Goal: Information Seeking & Learning: Learn about a topic

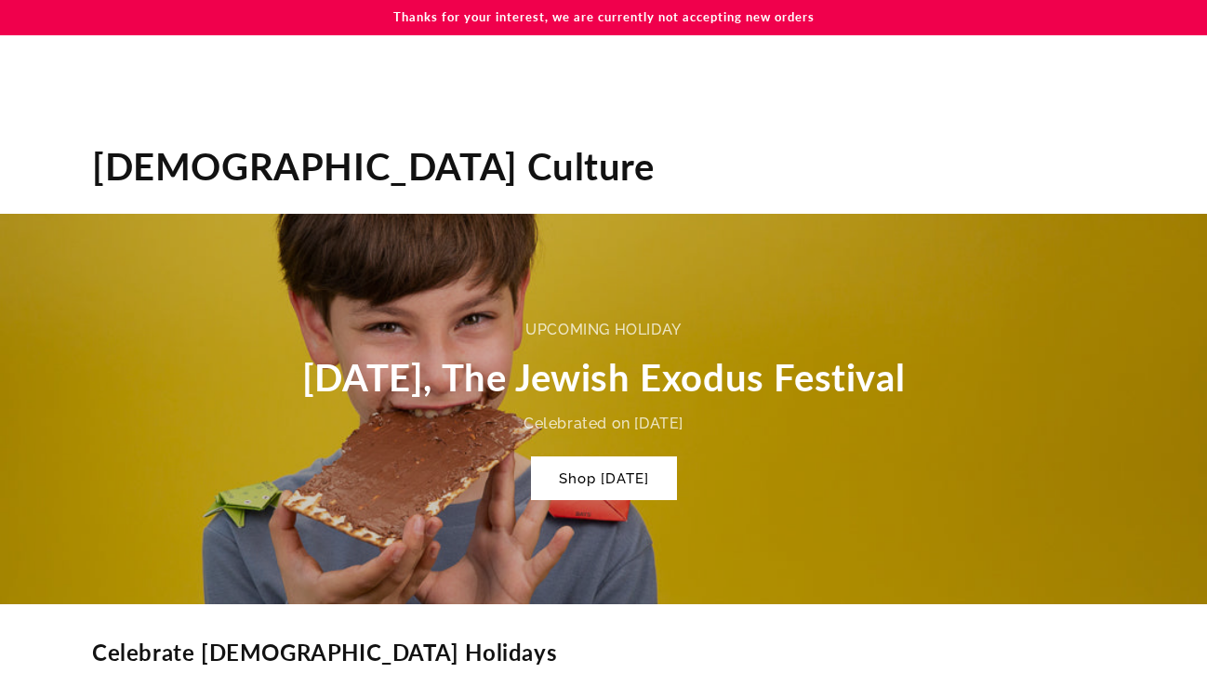
scroll to position [901, 0]
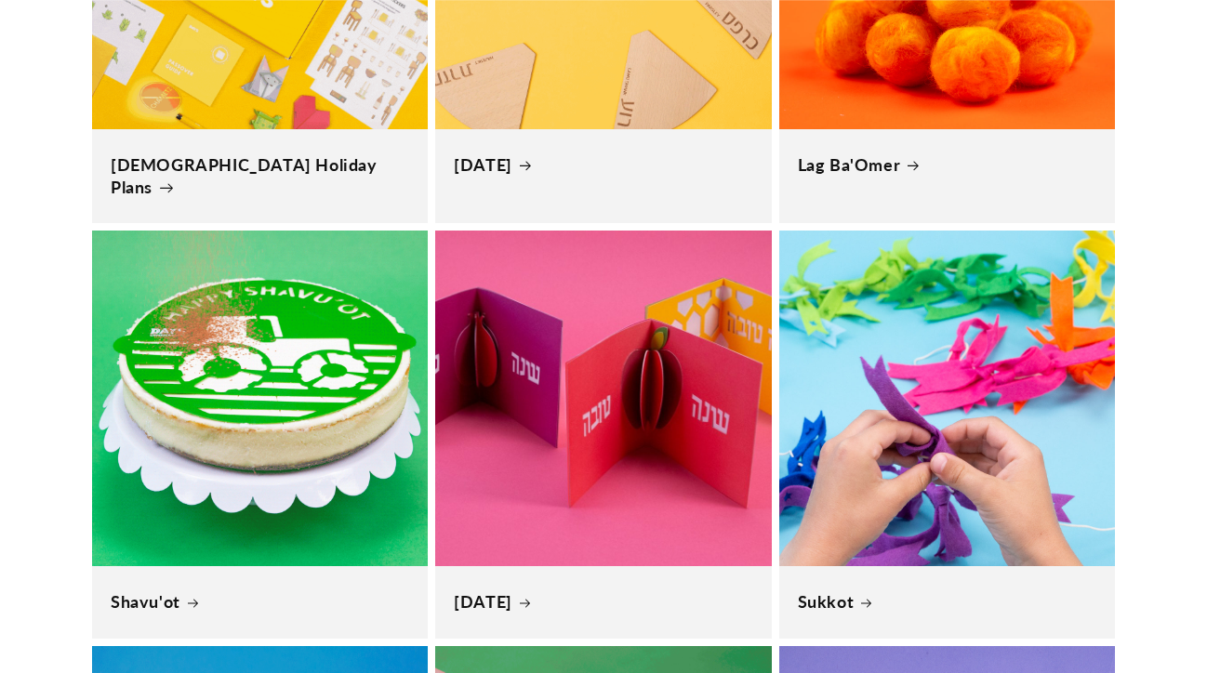
click at [261, 169] on link "Jewish Holiday Plans" at bounding box center [260, 176] width 299 height 44
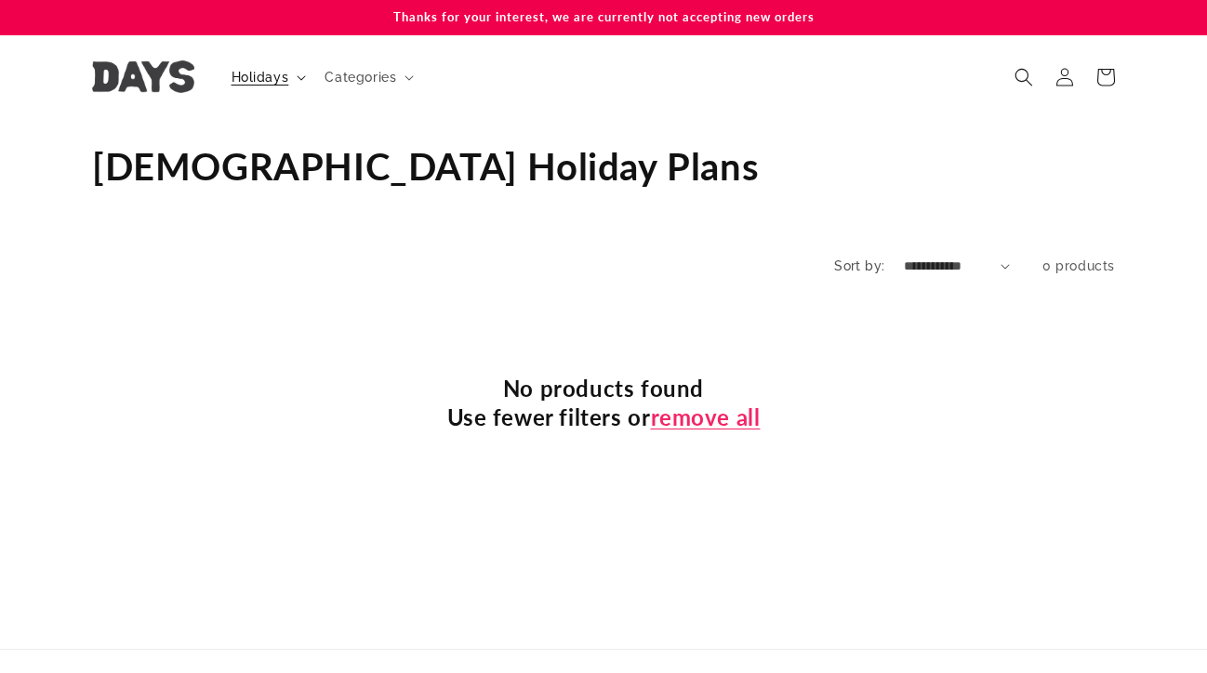
click at [272, 86] on summary "Holidays" at bounding box center [267, 77] width 94 height 39
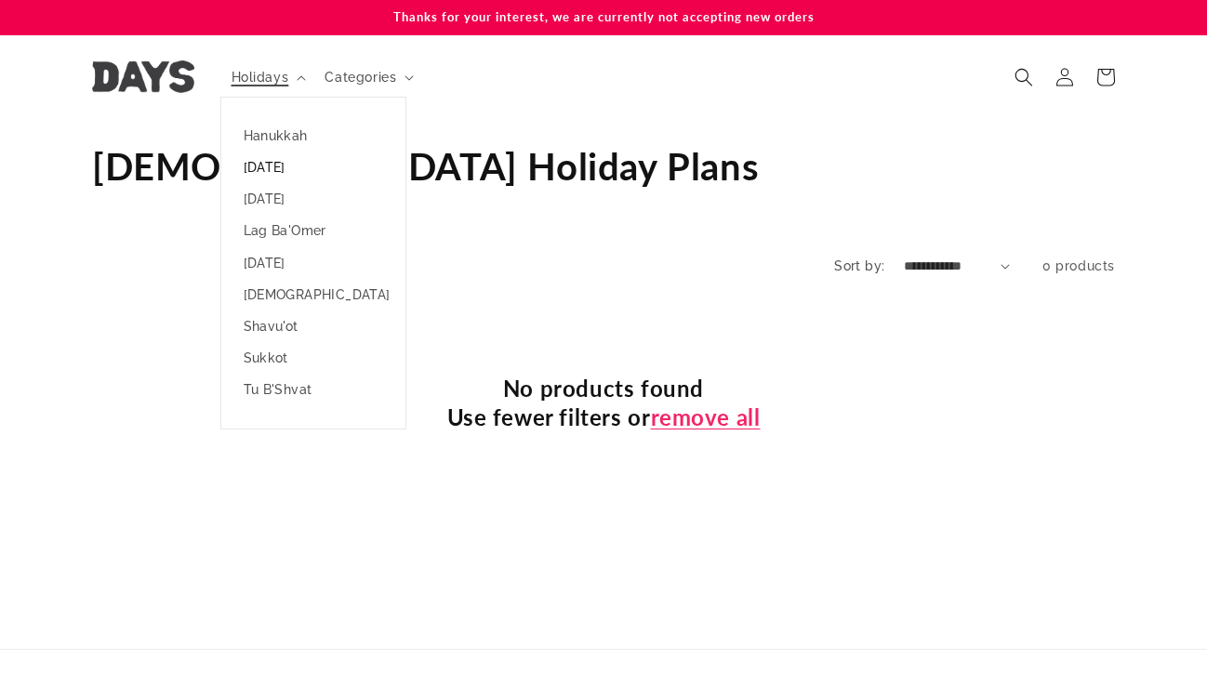
click at [267, 167] on link "[DATE]" at bounding box center [313, 168] width 184 height 32
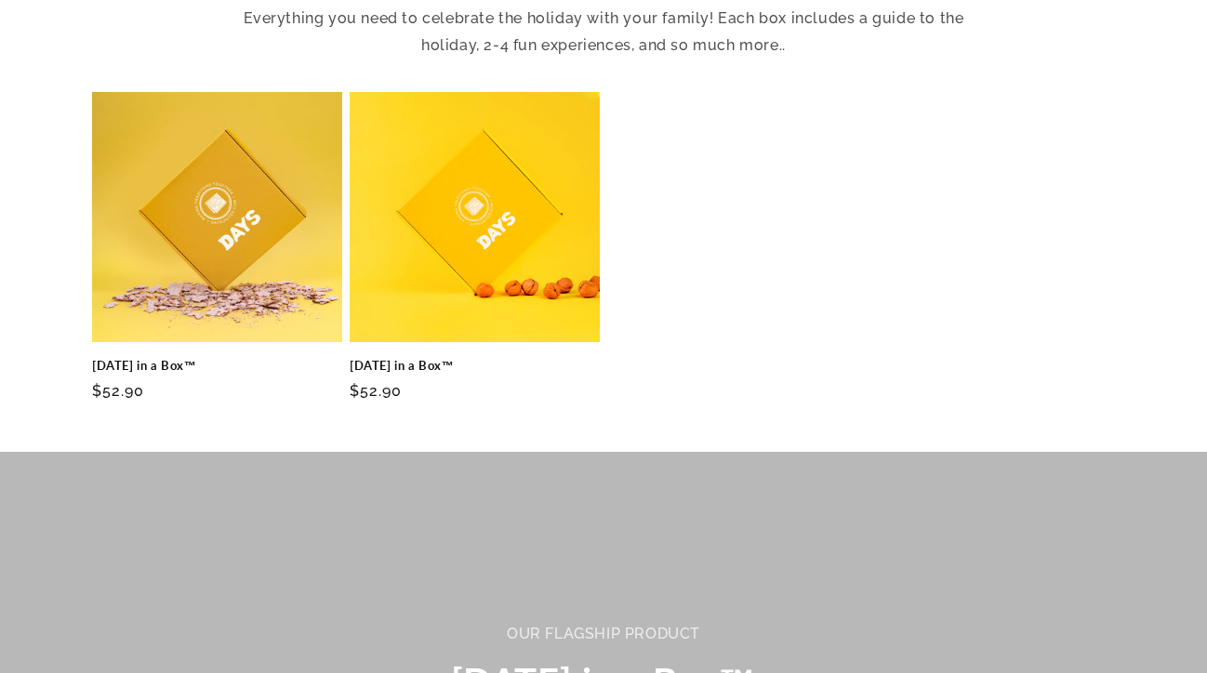
scroll to position [777, 0]
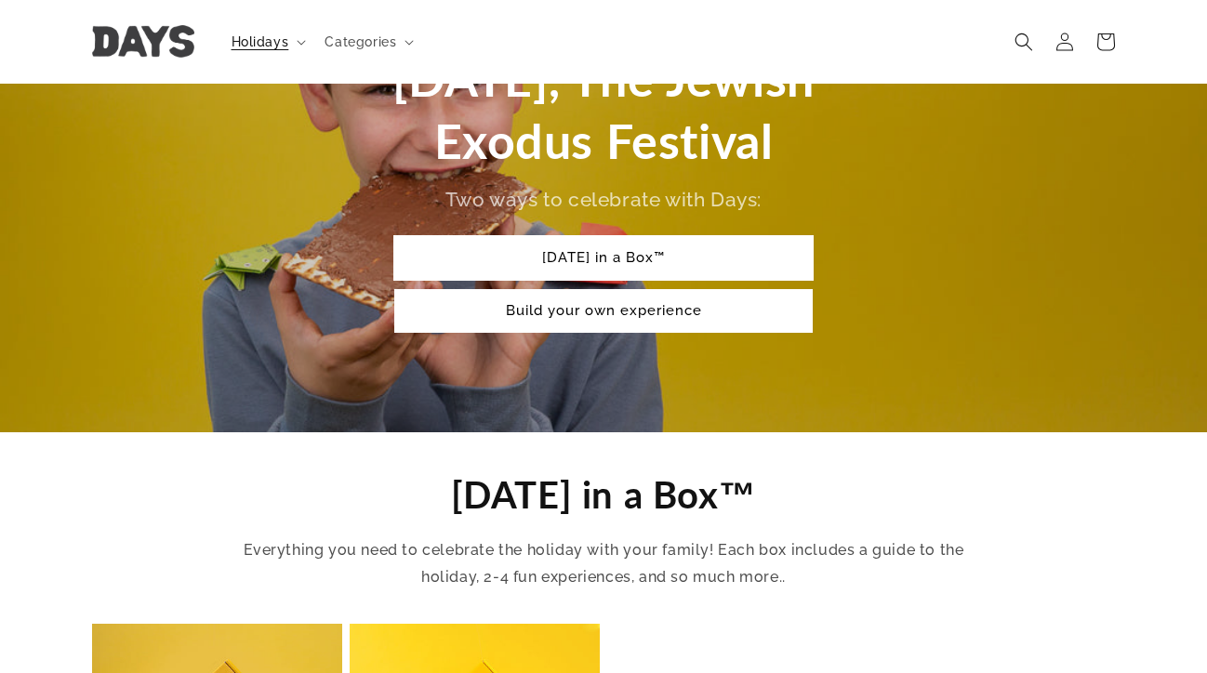
click at [614, 246] on link "[DATE] in a Box™" at bounding box center [603, 258] width 418 height 44
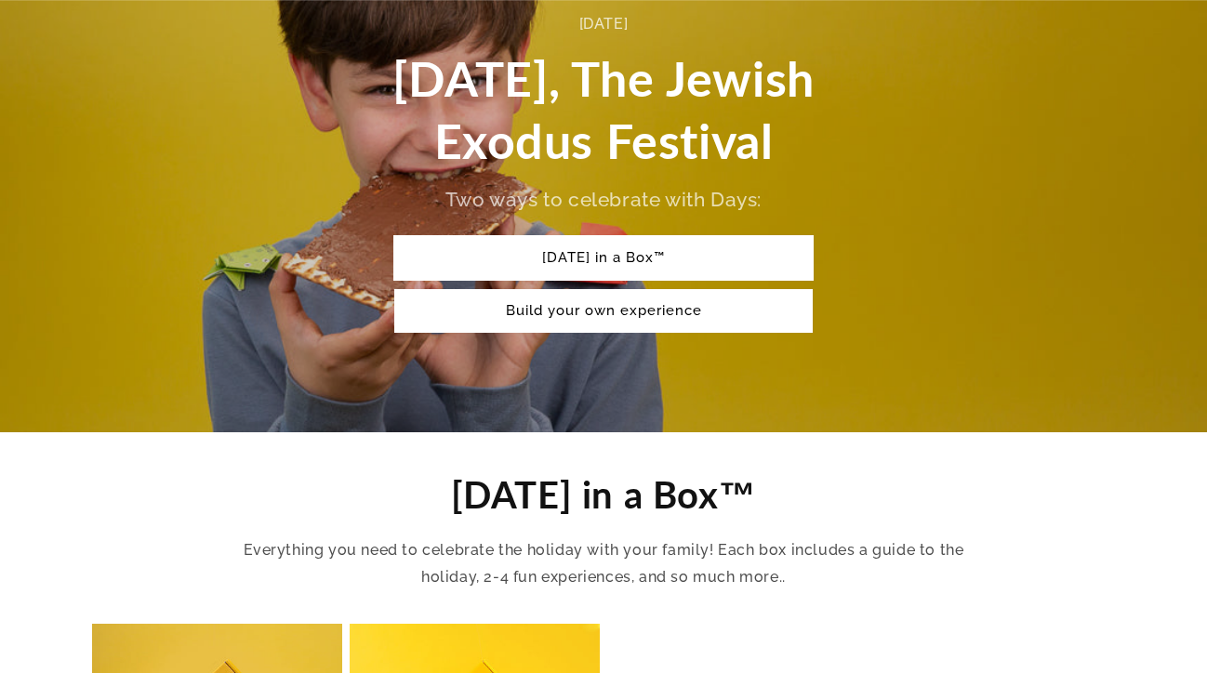
scroll to position [639, 0]
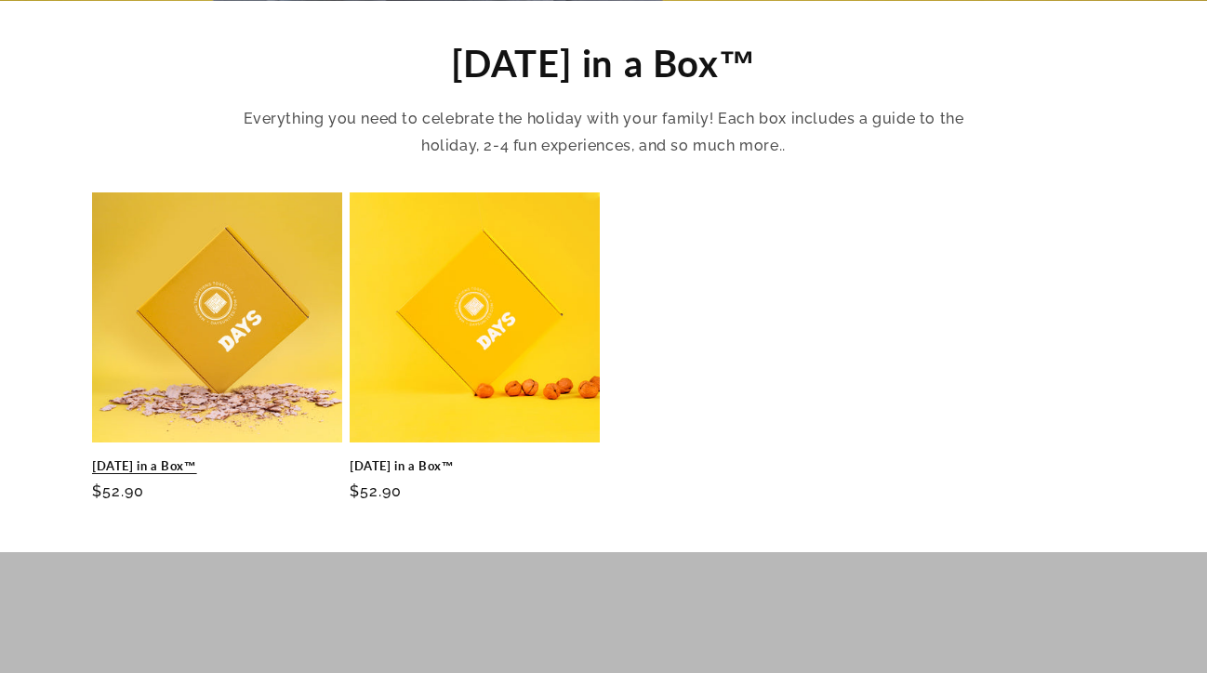
click at [201, 458] on link "Passover in a Box™" at bounding box center [217, 466] width 250 height 16
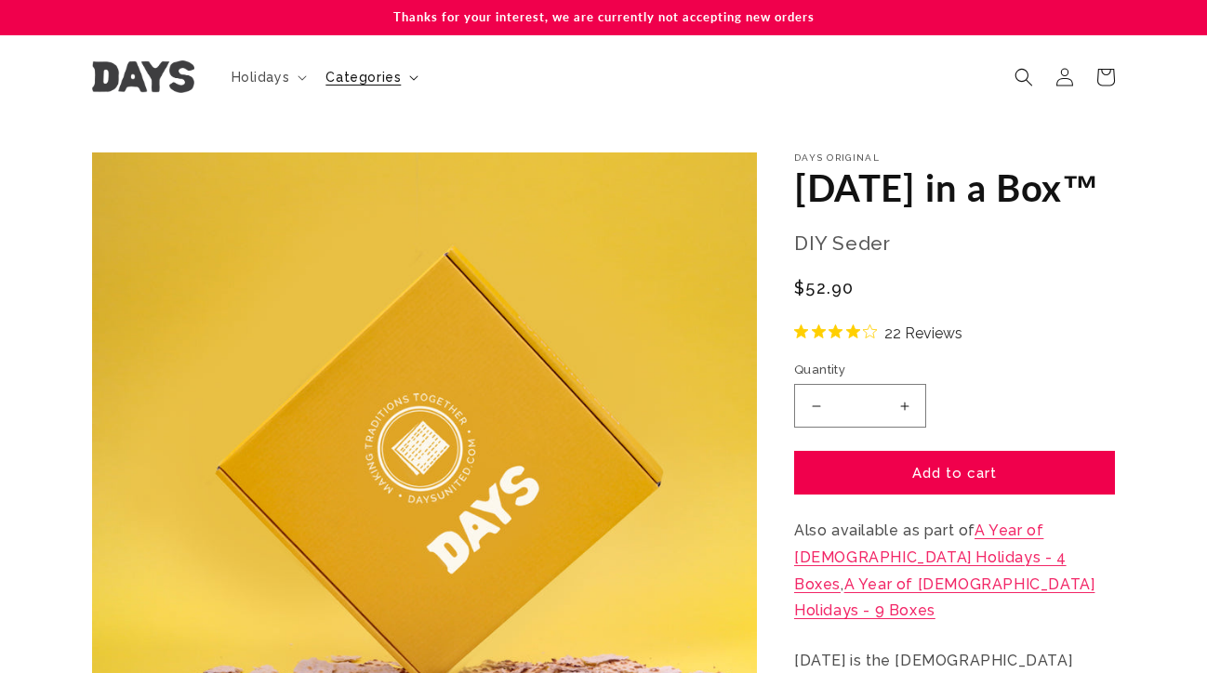
click at [374, 82] on span "Categories" at bounding box center [362, 77] width 75 height 17
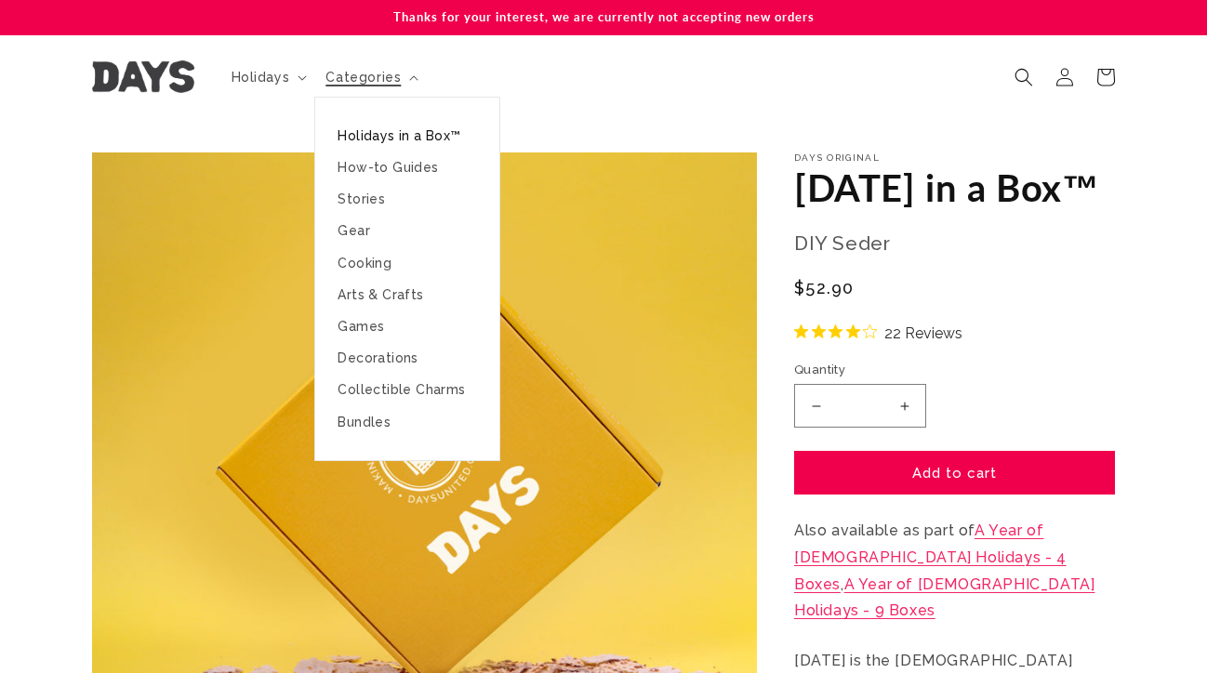
click at [374, 133] on link "Holidays in a Box™" at bounding box center [407, 136] width 184 height 32
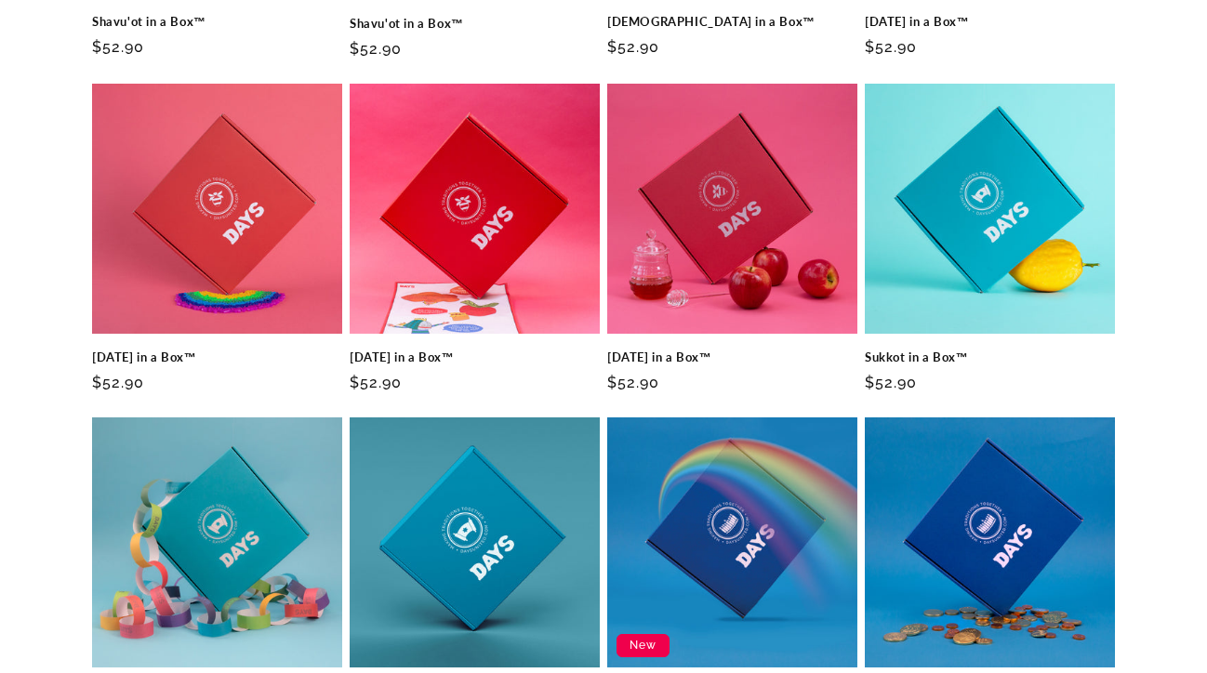
scroll to position [898, 0]
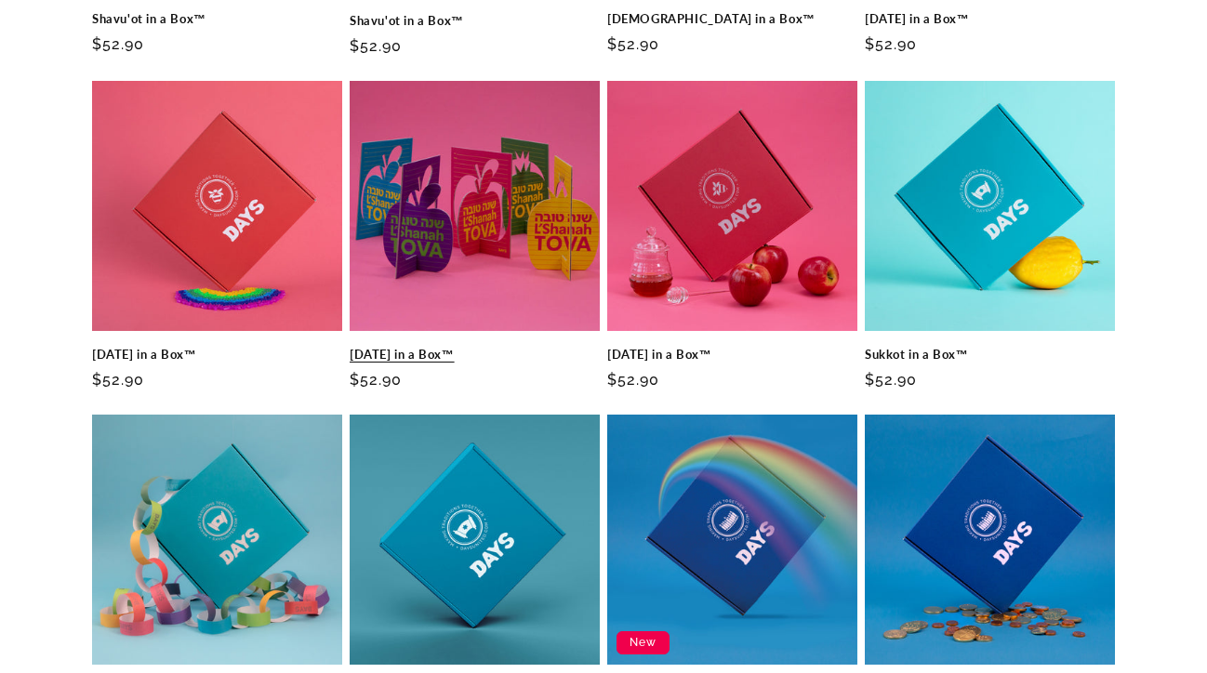
click at [465, 347] on link "[DATE] in a Box™" at bounding box center [475, 355] width 250 height 16
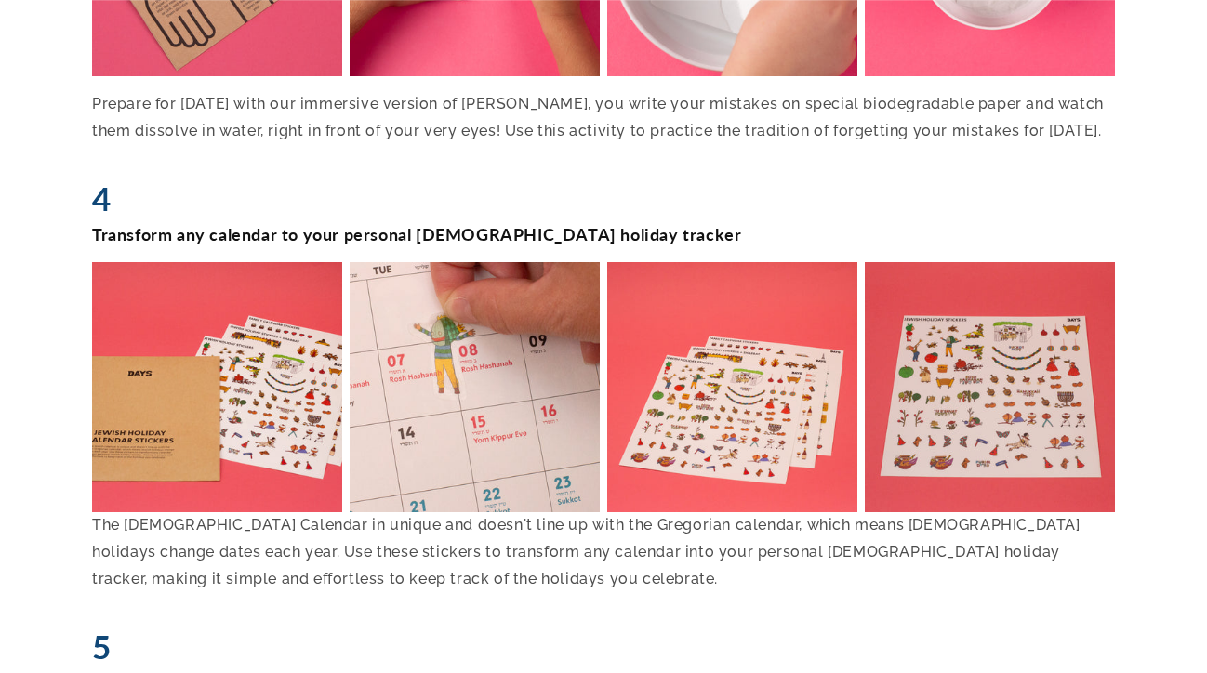
scroll to position [3096, 0]
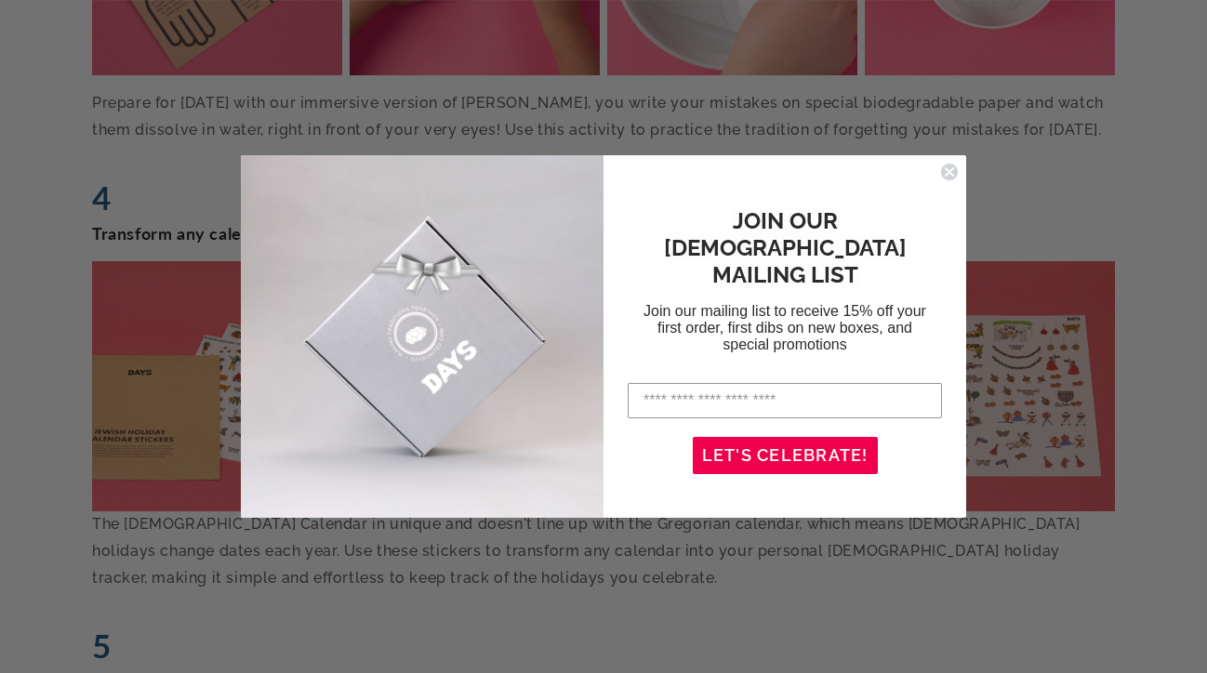
click at [946, 170] on circle "Close dialog" at bounding box center [950, 173] width 18 height 18
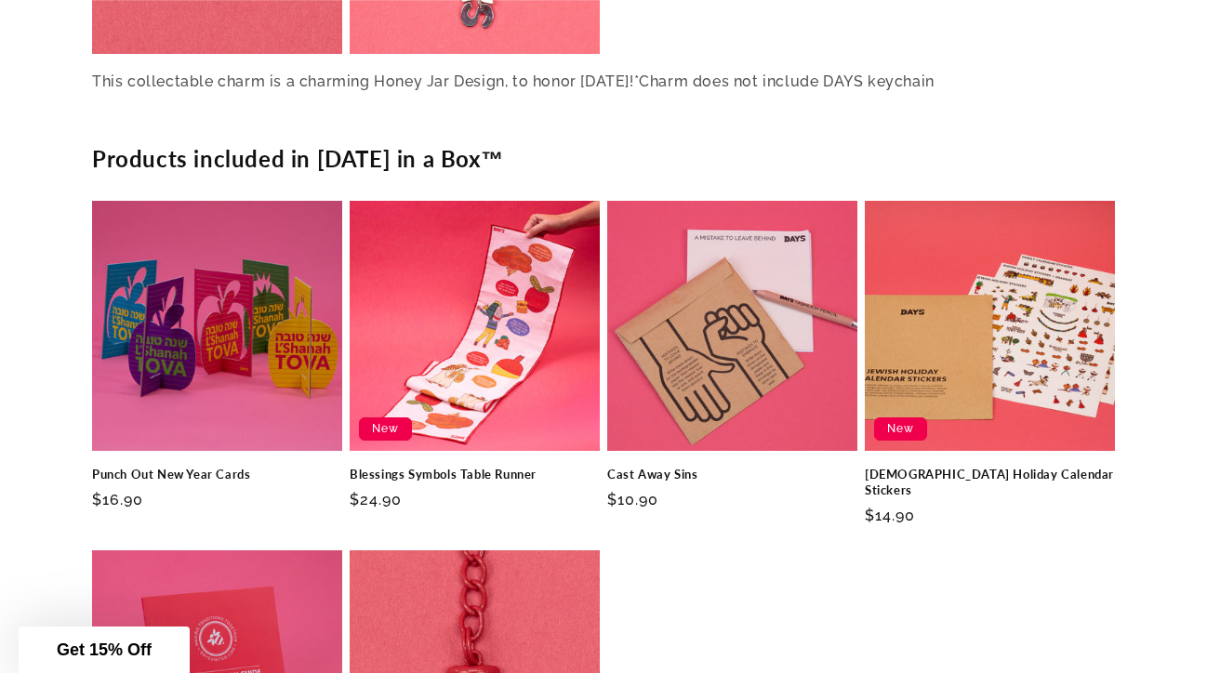
scroll to position [4483, 0]
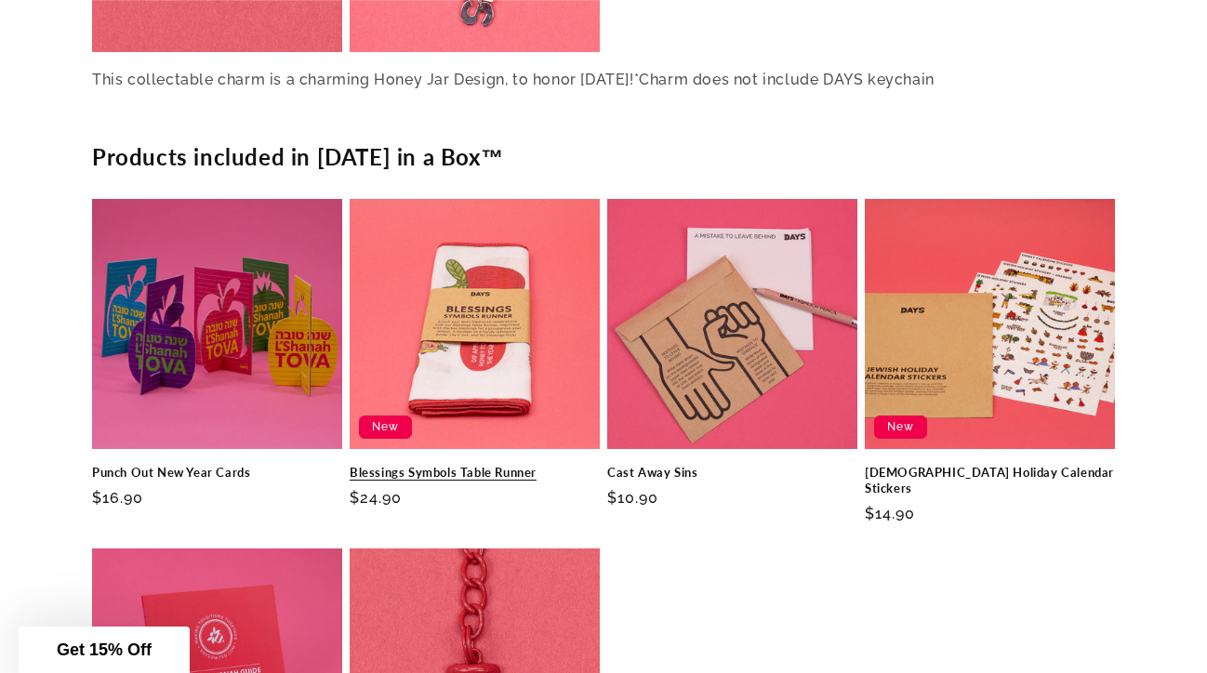
click at [491, 465] on link "Blessings Symbols Table Runner" at bounding box center [475, 473] width 250 height 16
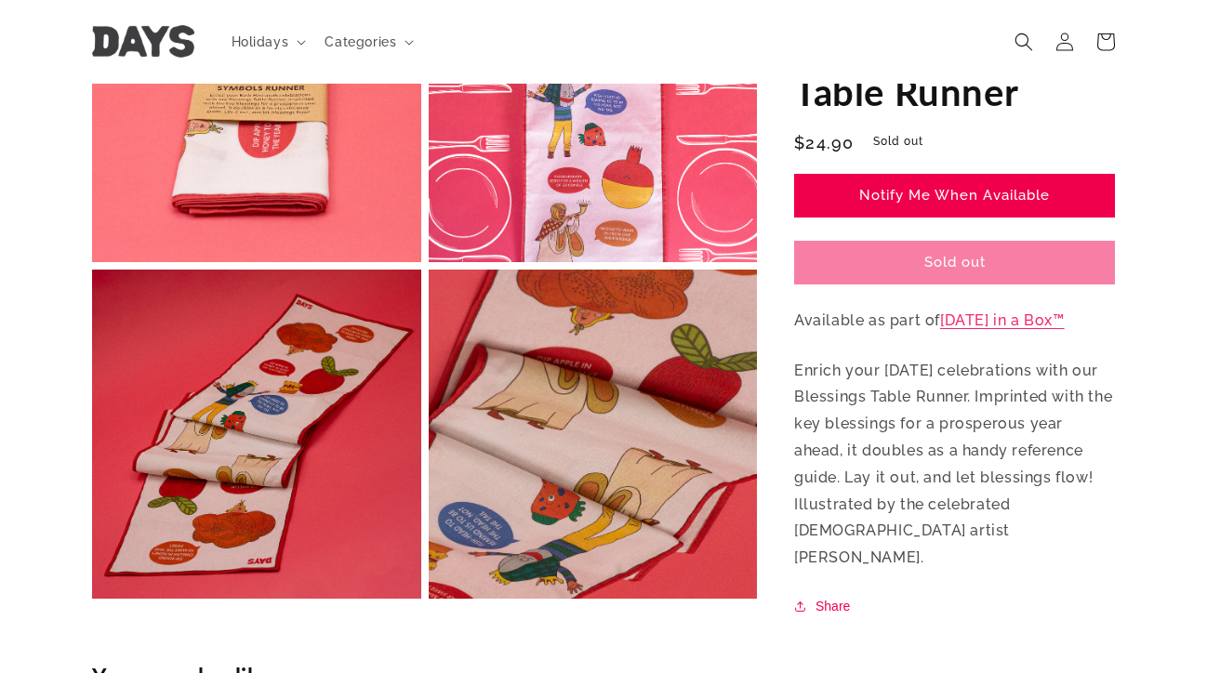
scroll to position [718, 0]
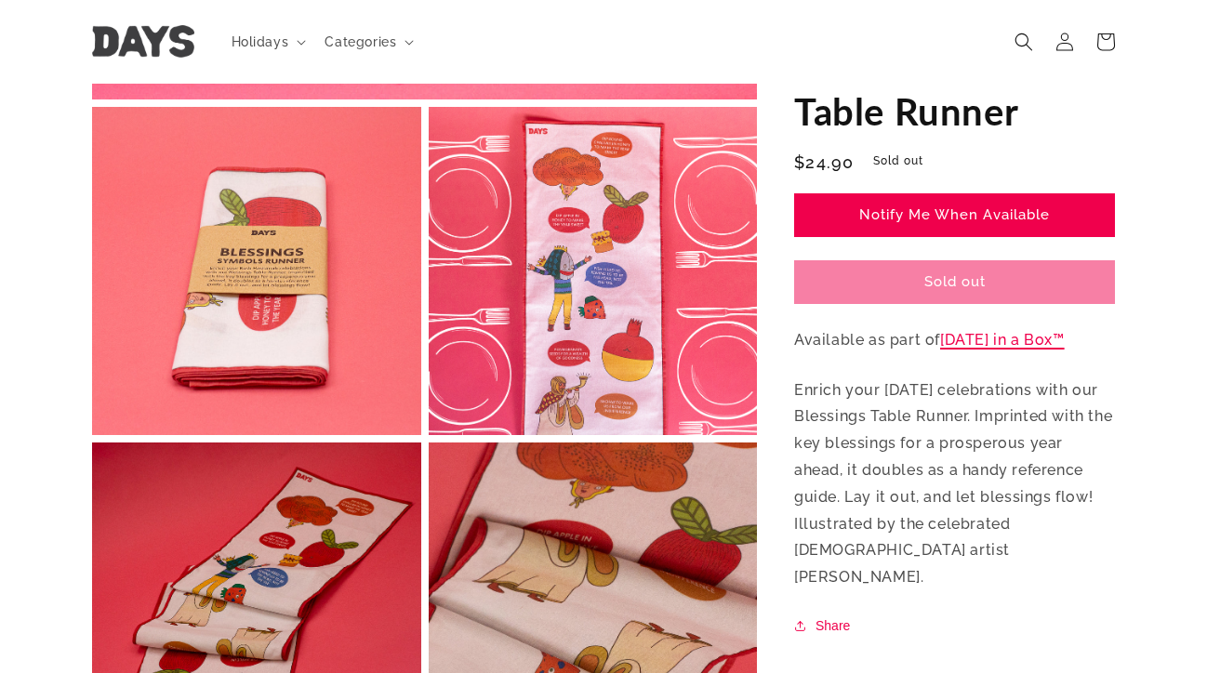
click at [962, 342] on link "[DATE] in a Box™" at bounding box center [1002, 340] width 125 height 18
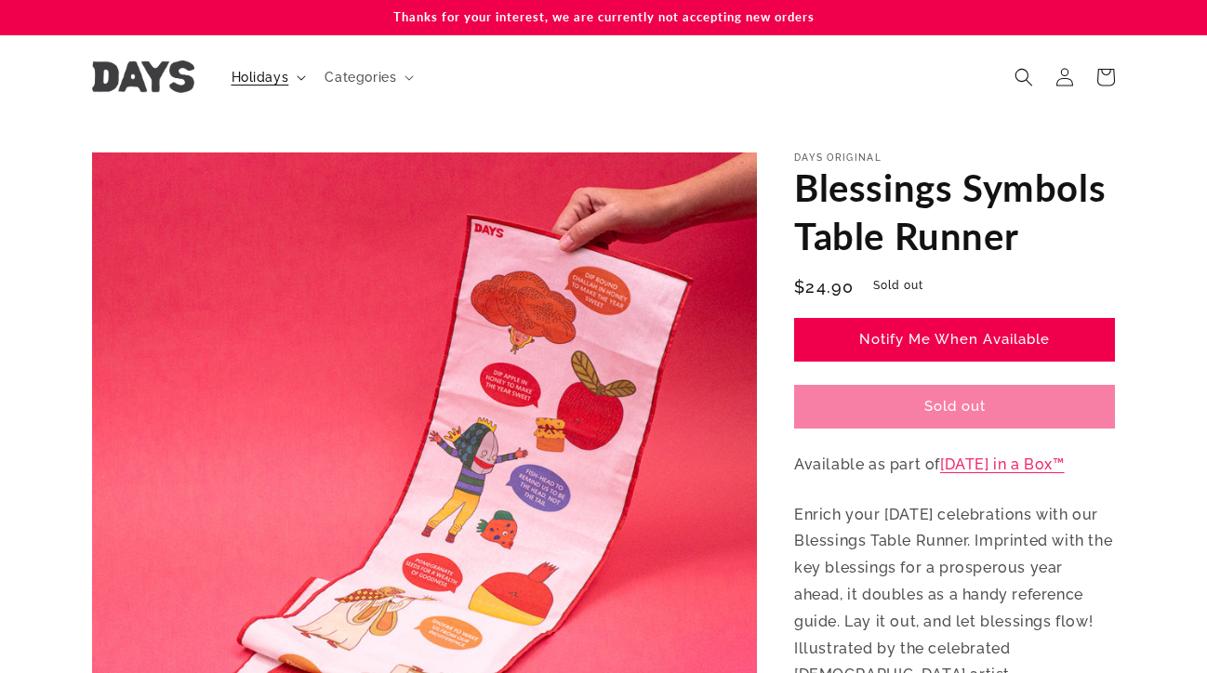
click at [286, 83] on span "Holidays" at bounding box center [261, 77] width 58 height 17
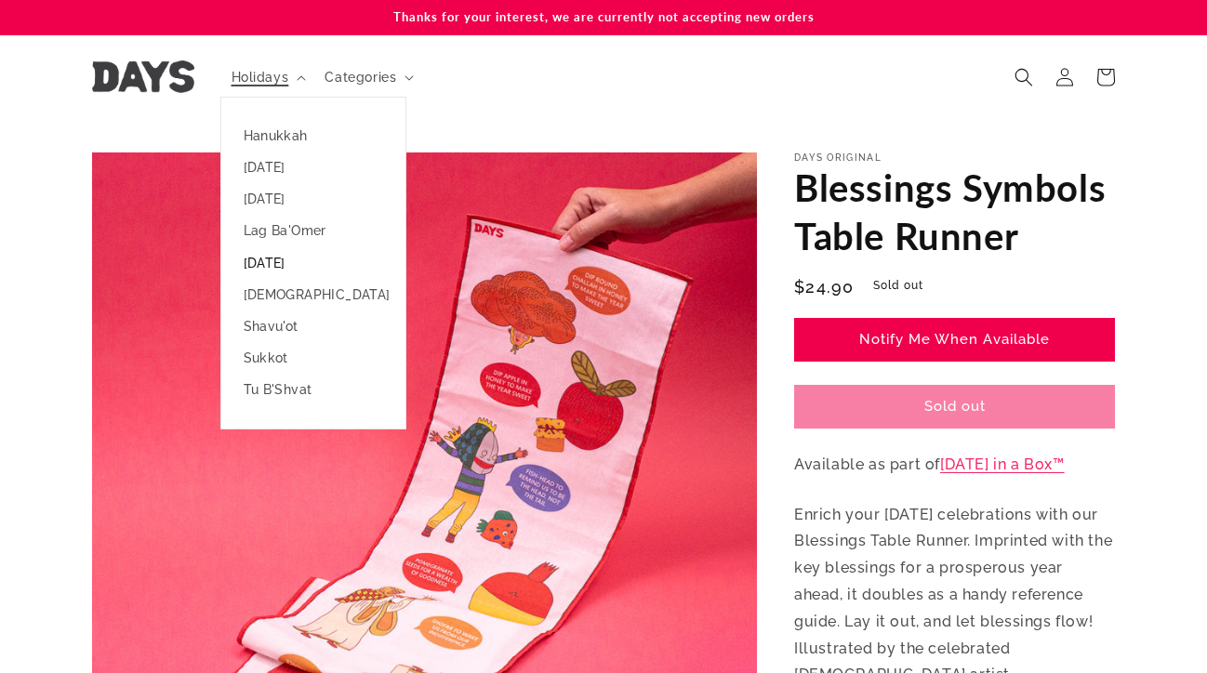
click at [285, 261] on link "[DATE]" at bounding box center [313, 263] width 184 height 32
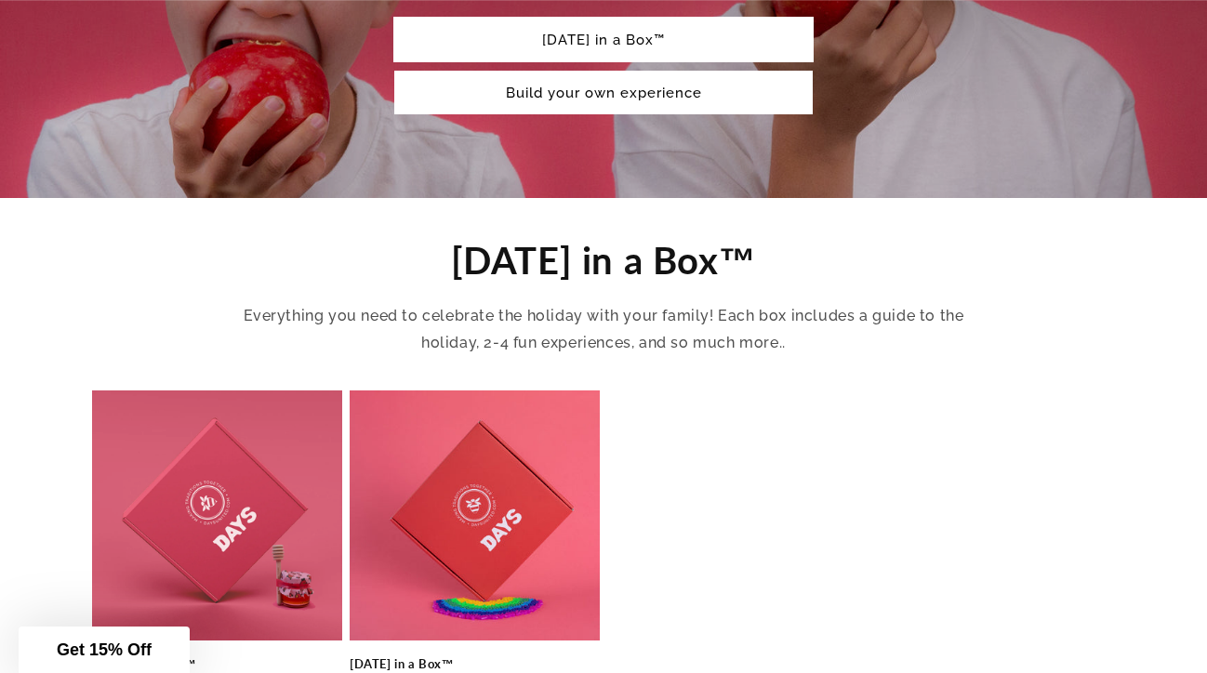
scroll to position [785, 0]
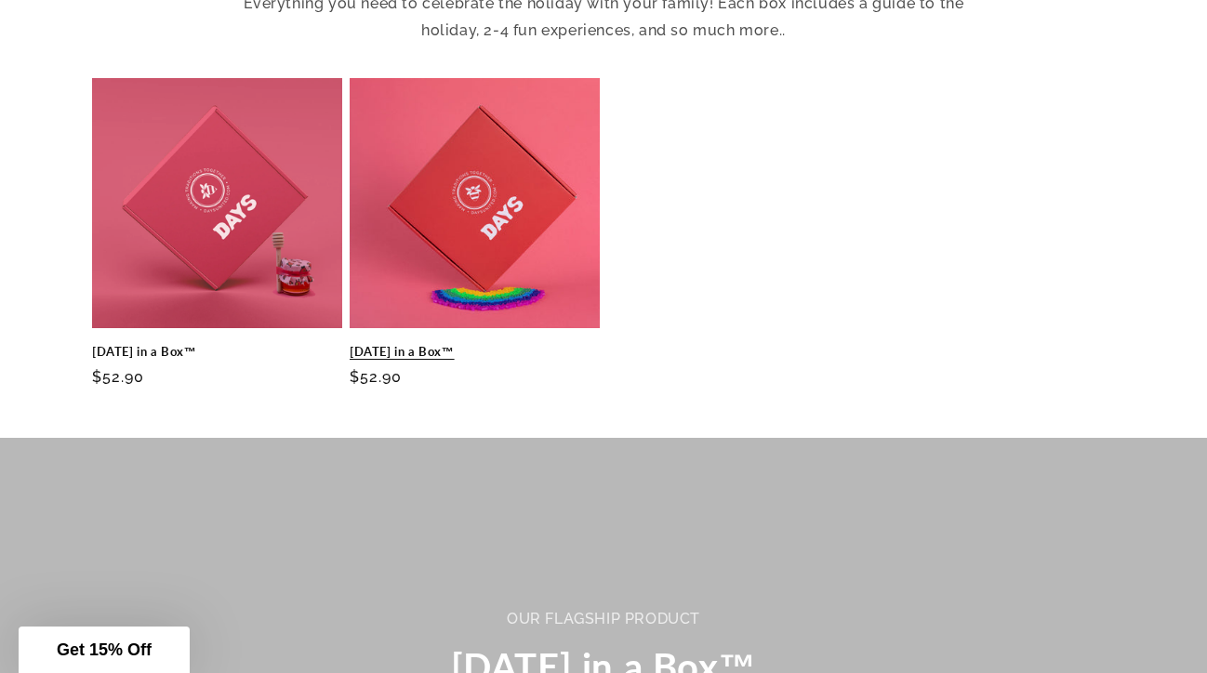
click at [519, 344] on link "Rosh Hashanah in a Box™" at bounding box center [475, 352] width 250 height 16
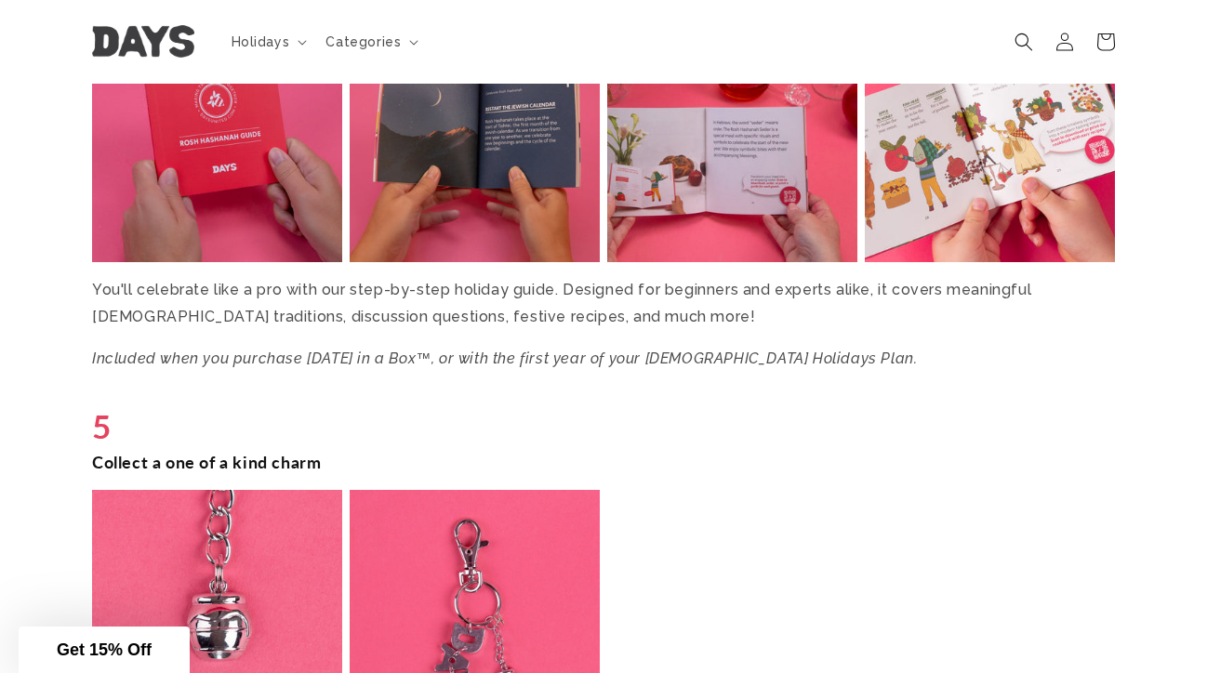
scroll to position [3633, 0]
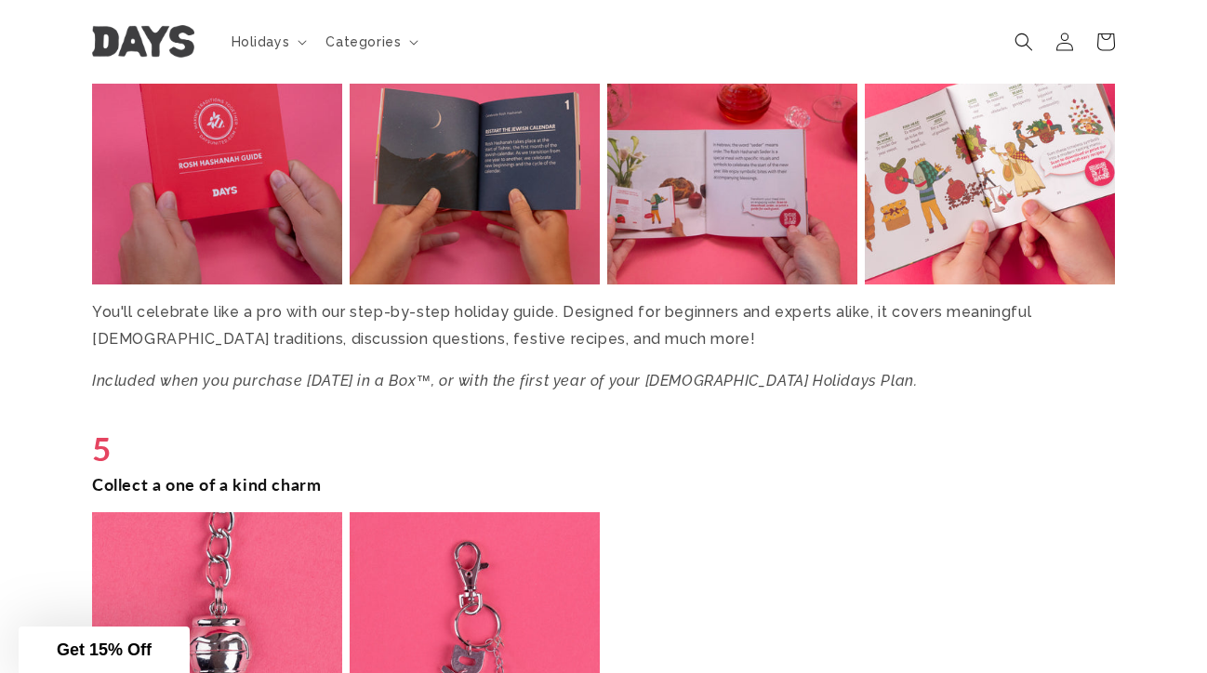
click at [243, 187] on img at bounding box center [217, 160] width 258 height 258
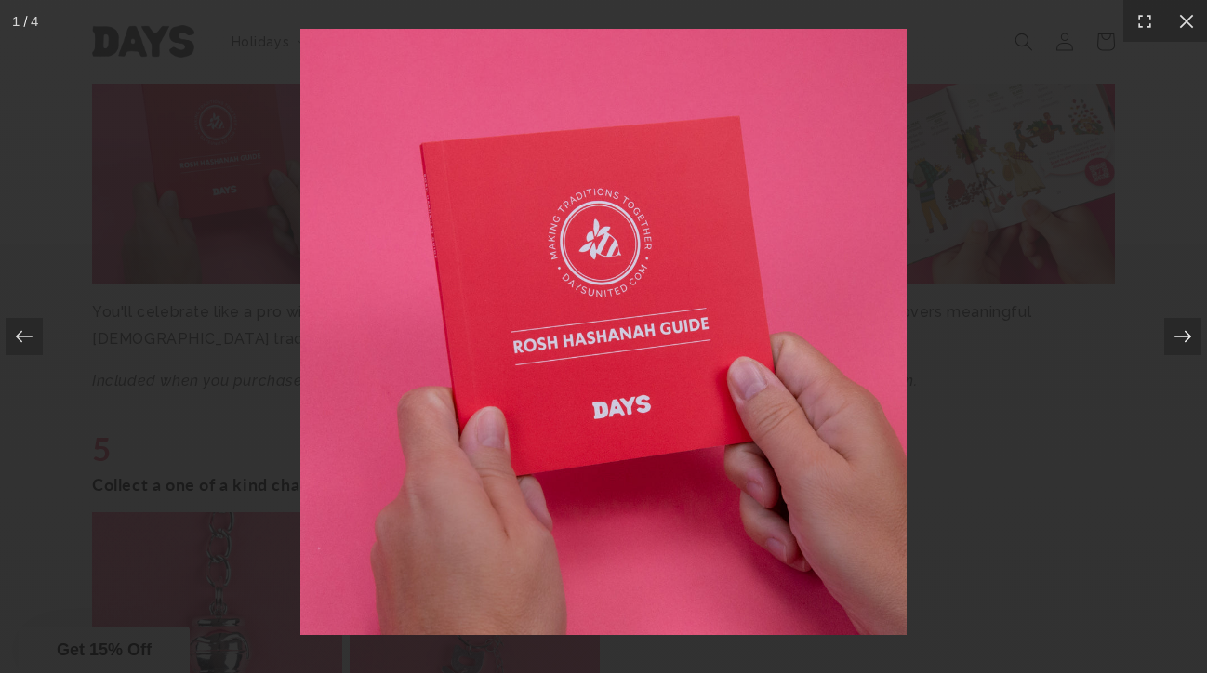
click at [1189, 333] on icon at bounding box center [1183, 336] width 19 height 19
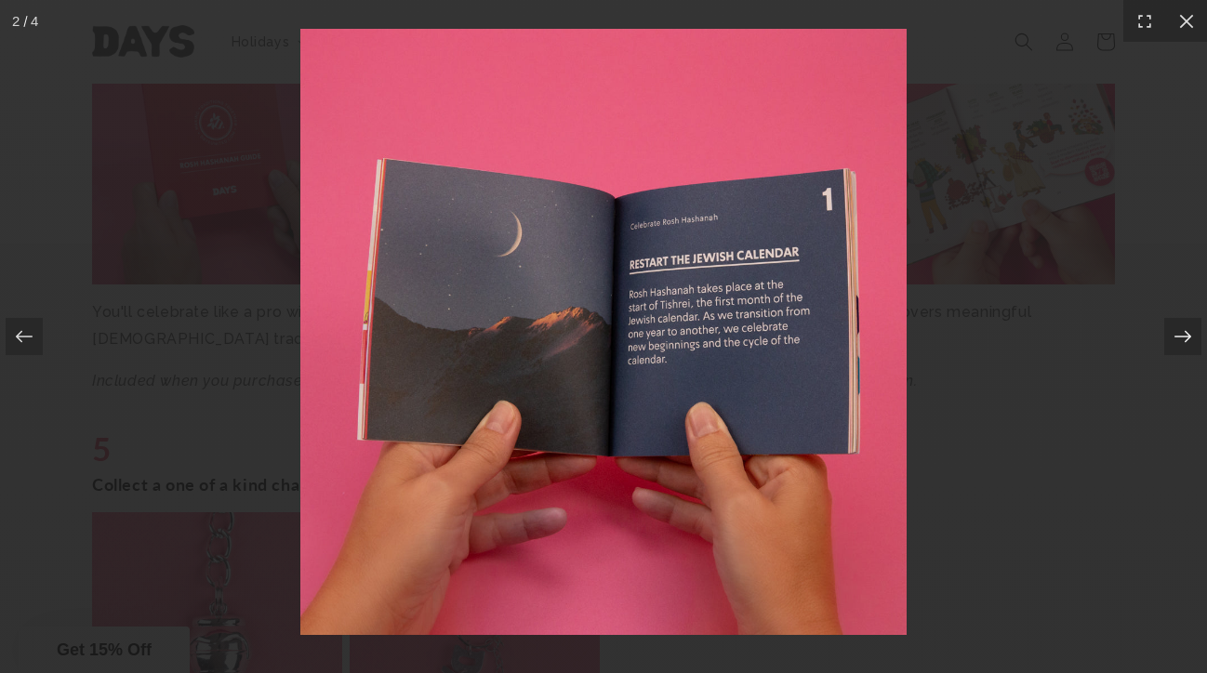
click at [1189, 333] on icon at bounding box center [1183, 336] width 19 height 19
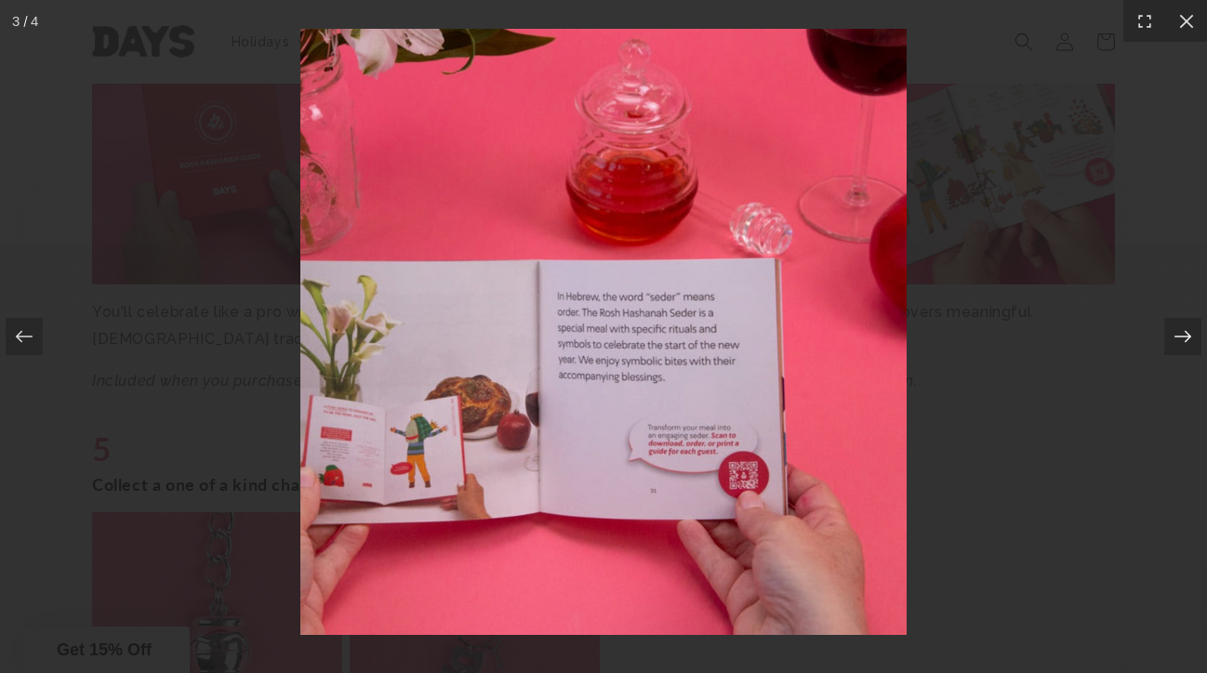
click at [1189, 333] on icon at bounding box center [1183, 336] width 19 height 19
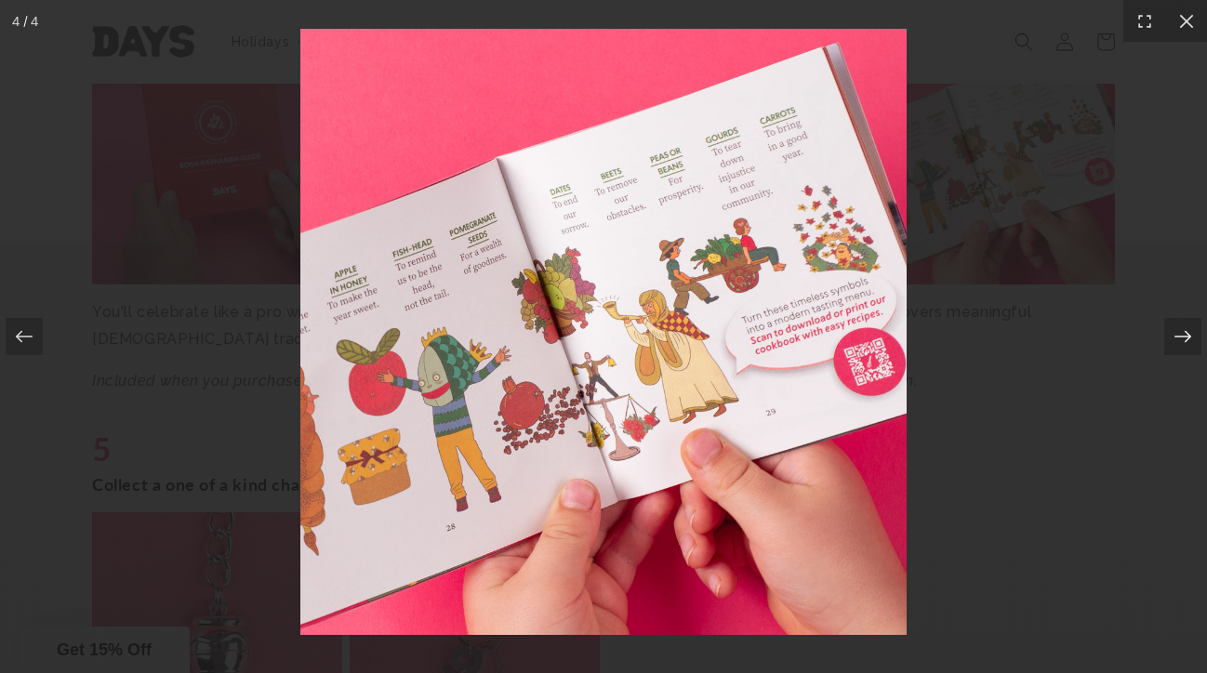
click at [1189, 333] on icon at bounding box center [1183, 336] width 19 height 19
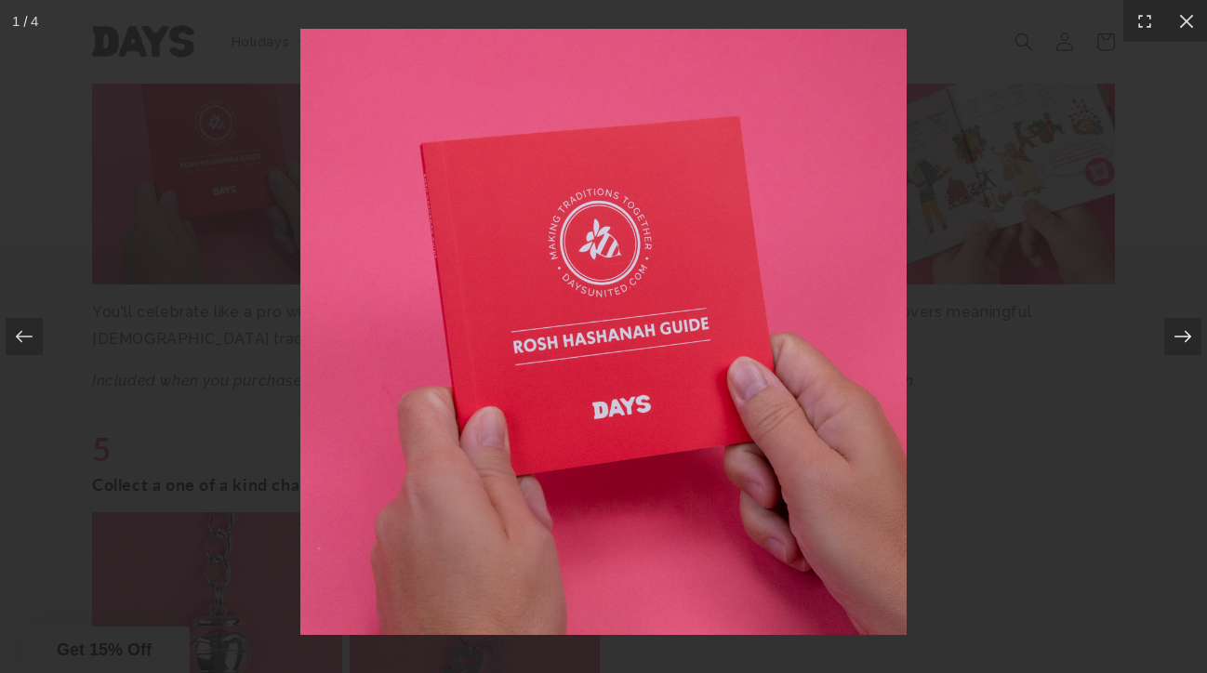
click at [1189, 333] on icon at bounding box center [1183, 336] width 19 height 19
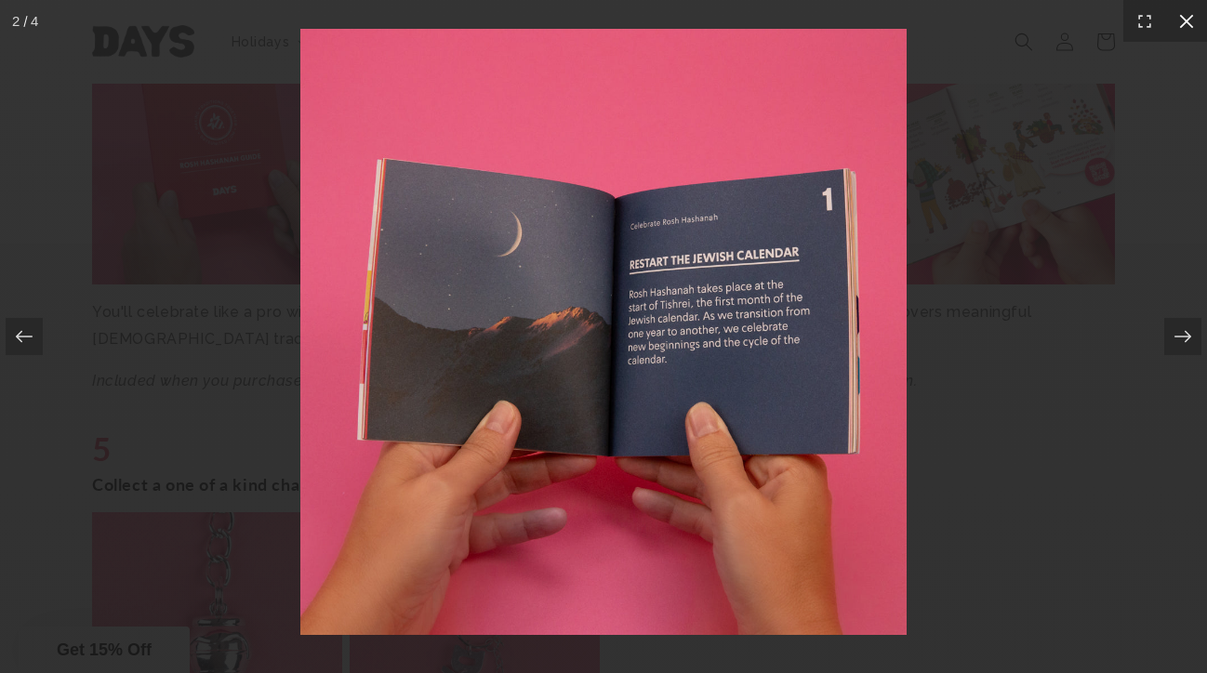
click at [1187, 12] on icon at bounding box center [1186, 21] width 19 height 19
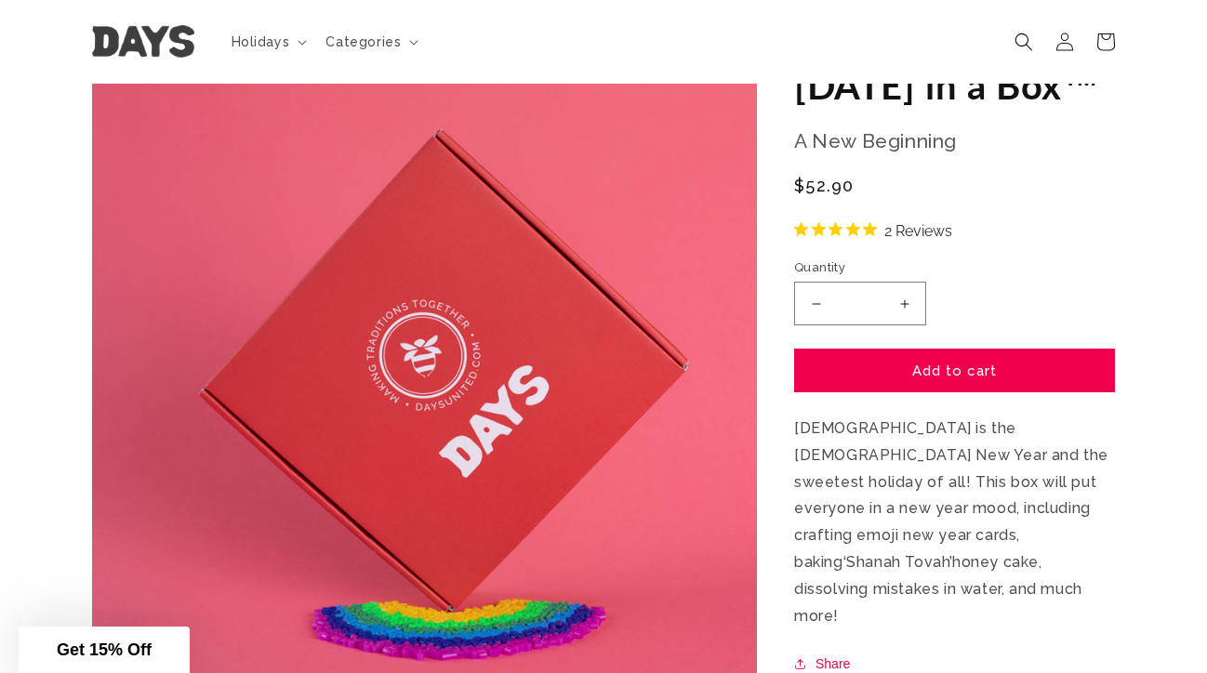
scroll to position [0, 0]
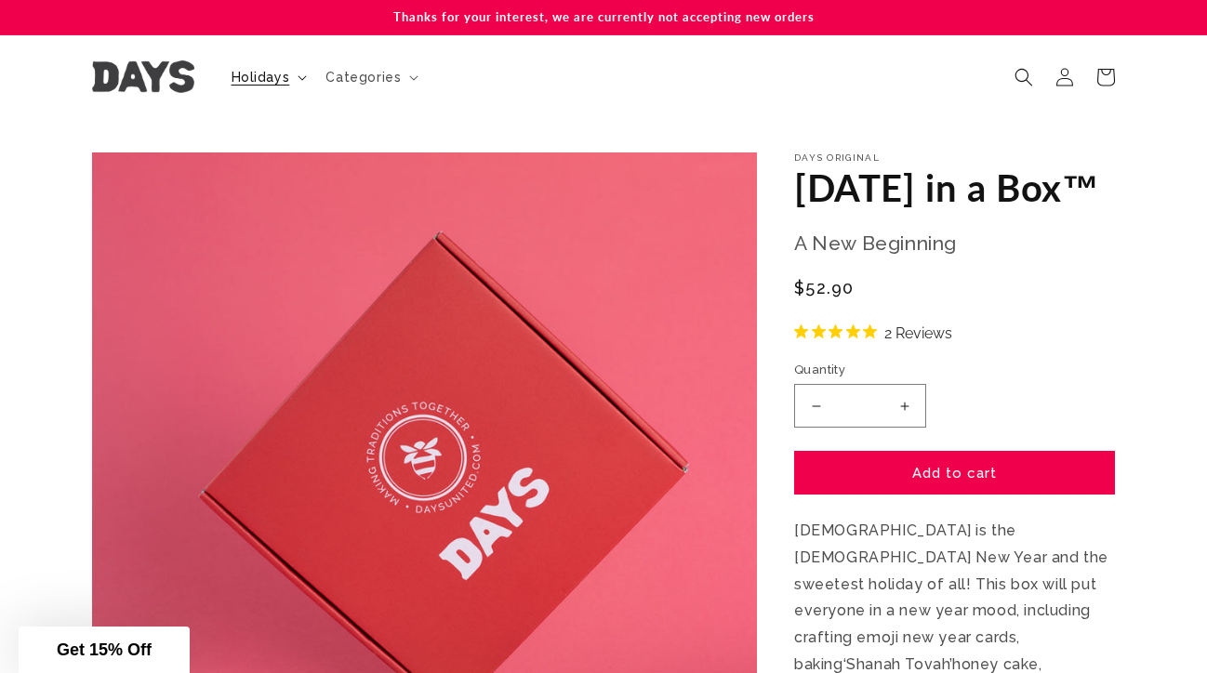
click at [288, 68] on summary "Holidays" at bounding box center [267, 77] width 95 height 39
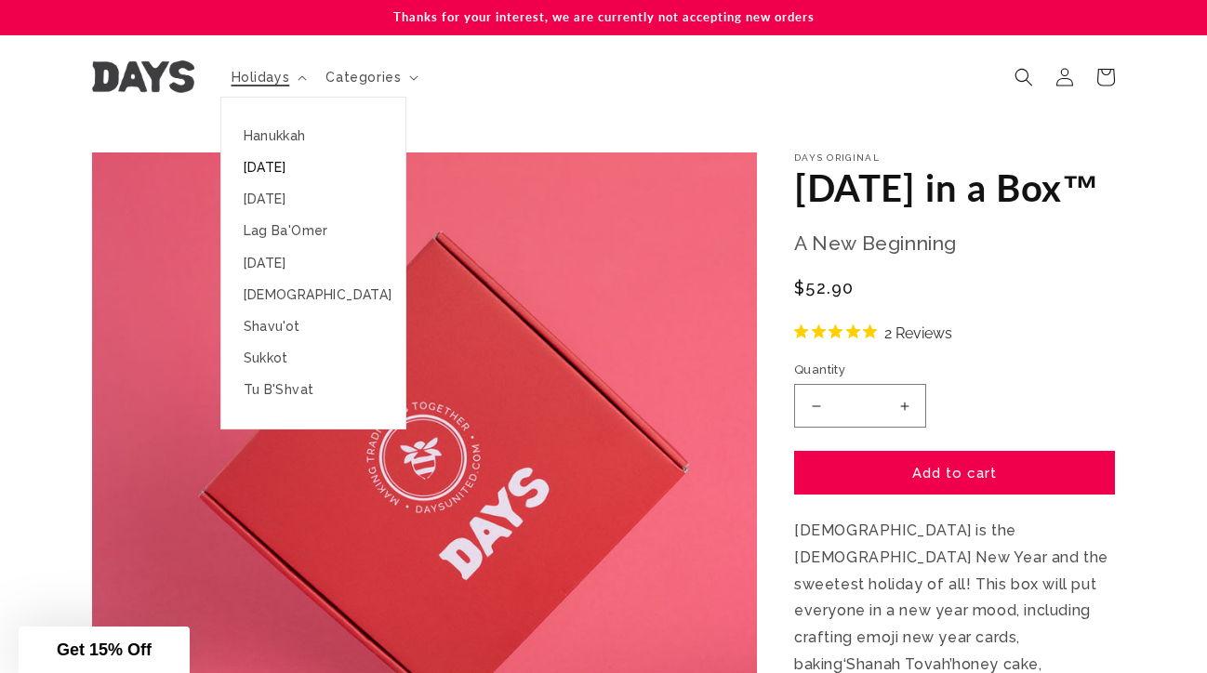
click at [281, 162] on link "[DATE]" at bounding box center [313, 168] width 184 height 32
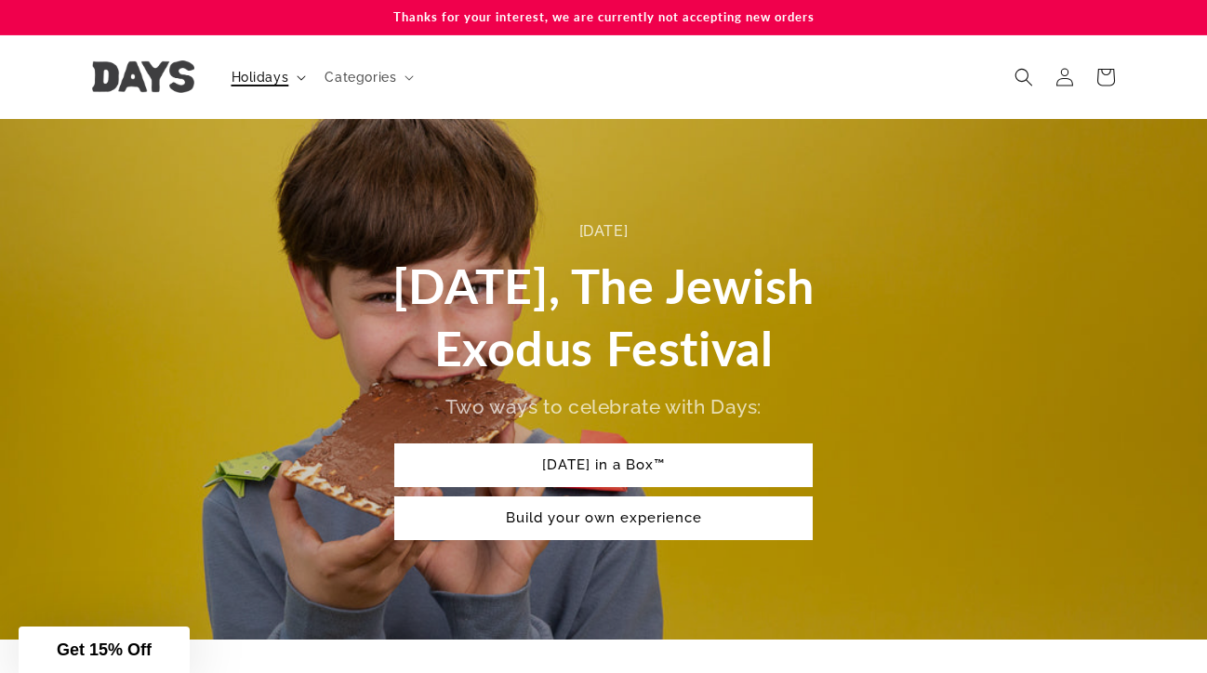
click at [250, 74] on span "Holidays" at bounding box center [261, 77] width 58 height 17
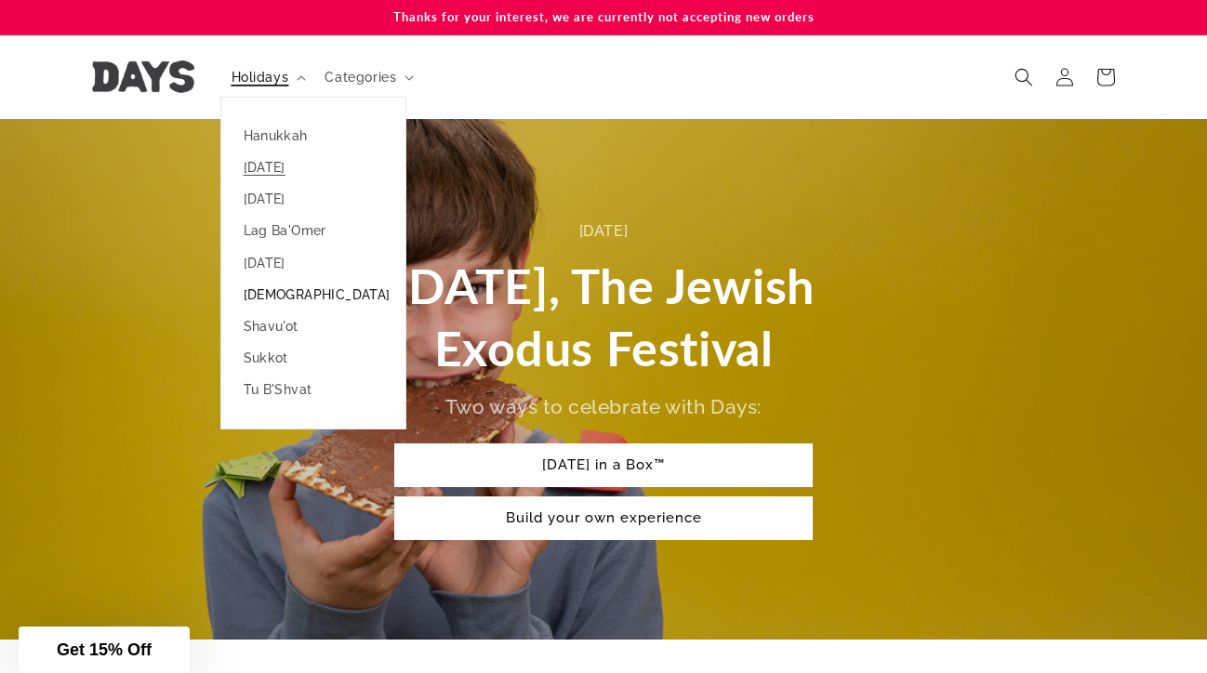
click at [269, 294] on link "[DEMOGRAPHIC_DATA]" at bounding box center [313, 295] width 184 height 32
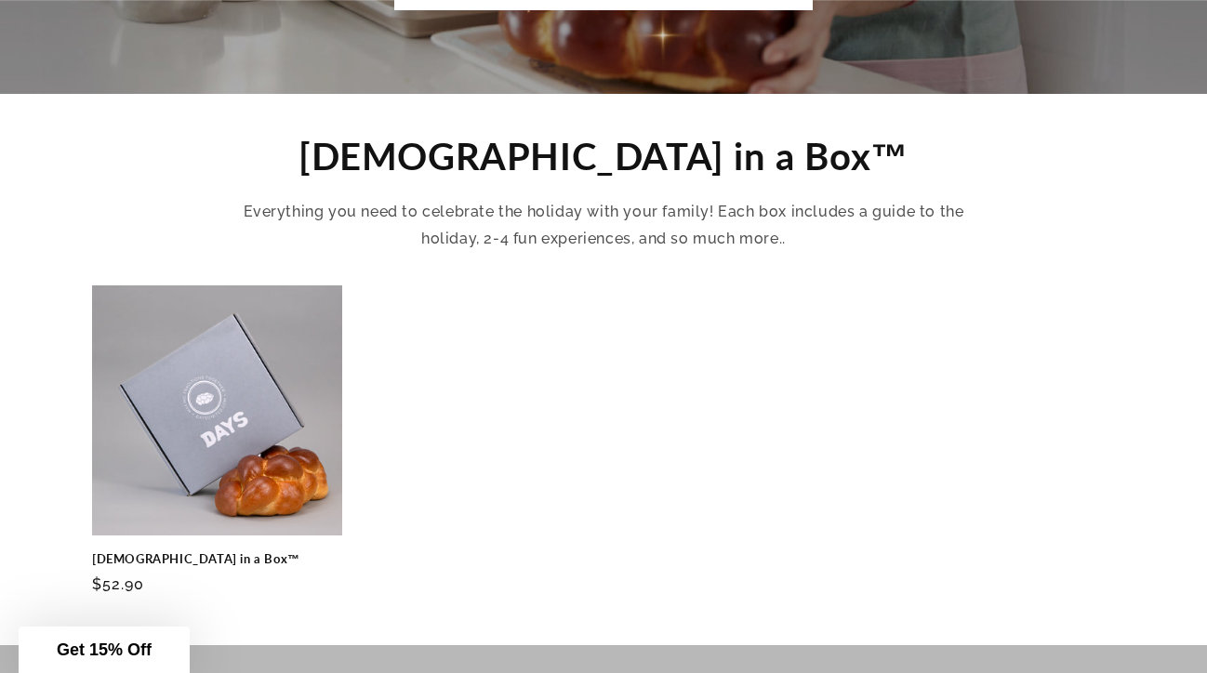
scroll to position [607, 0]
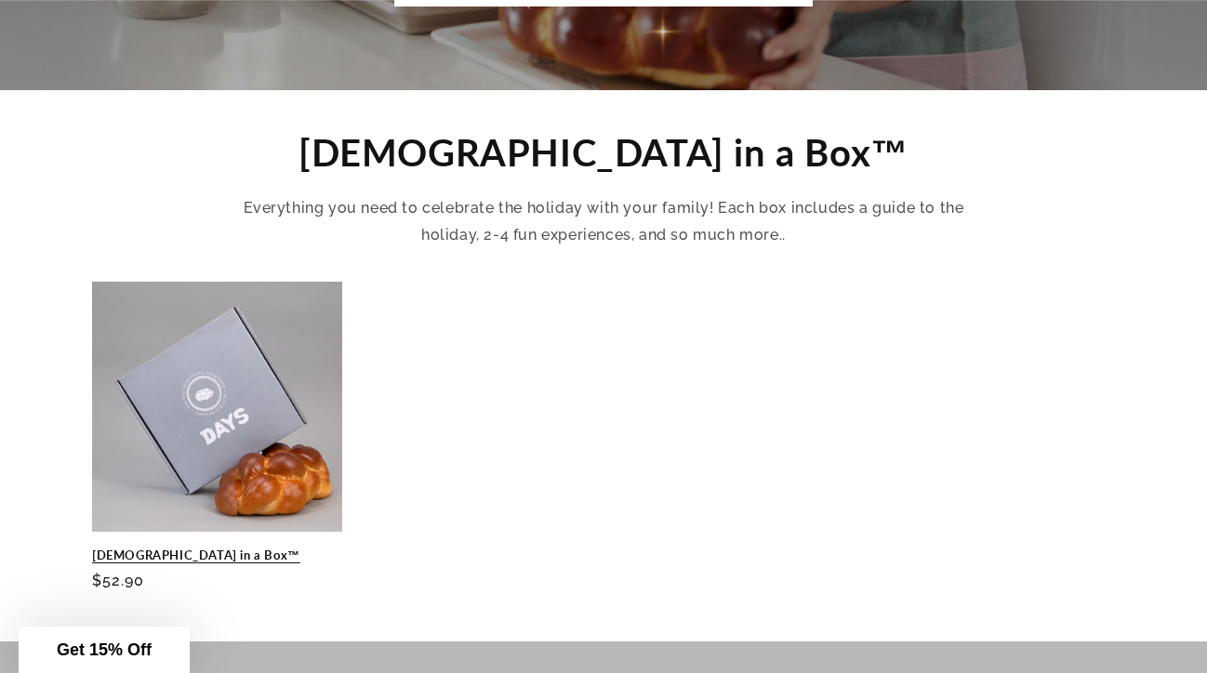
click at [218, 548] on link "[DEMOGRAPHIC_DATA] in a Box™" at bounding box center [217, 556] width 250 height 16
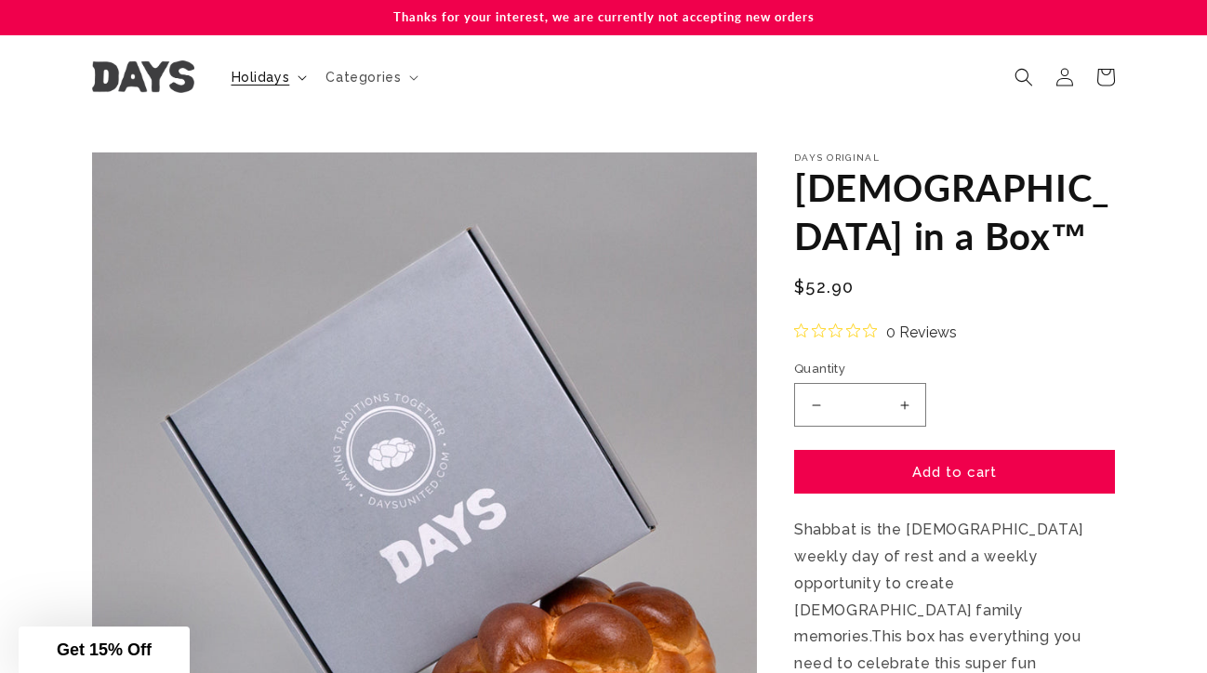
click at [281, 75] on span "Holidays" at bounding box center [261, 77] width 59 height 17
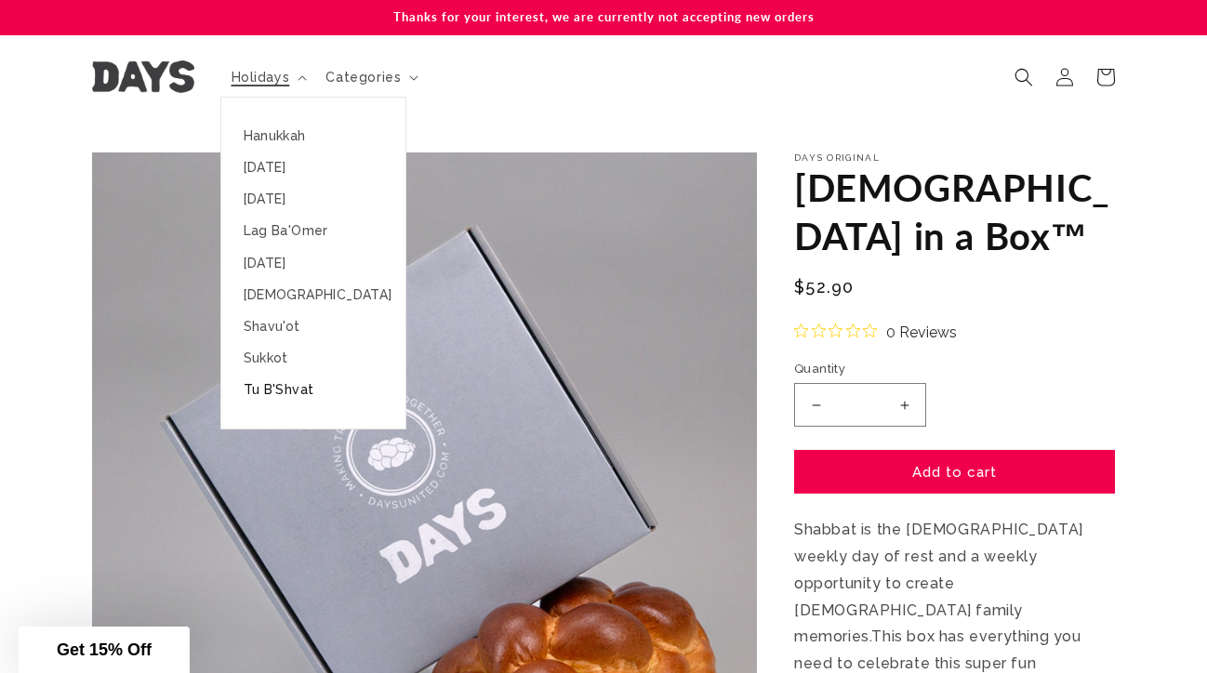
click at [277, 385] on link "Tu B'Shvat" at bounding box center [313, 390] width 184 height 32
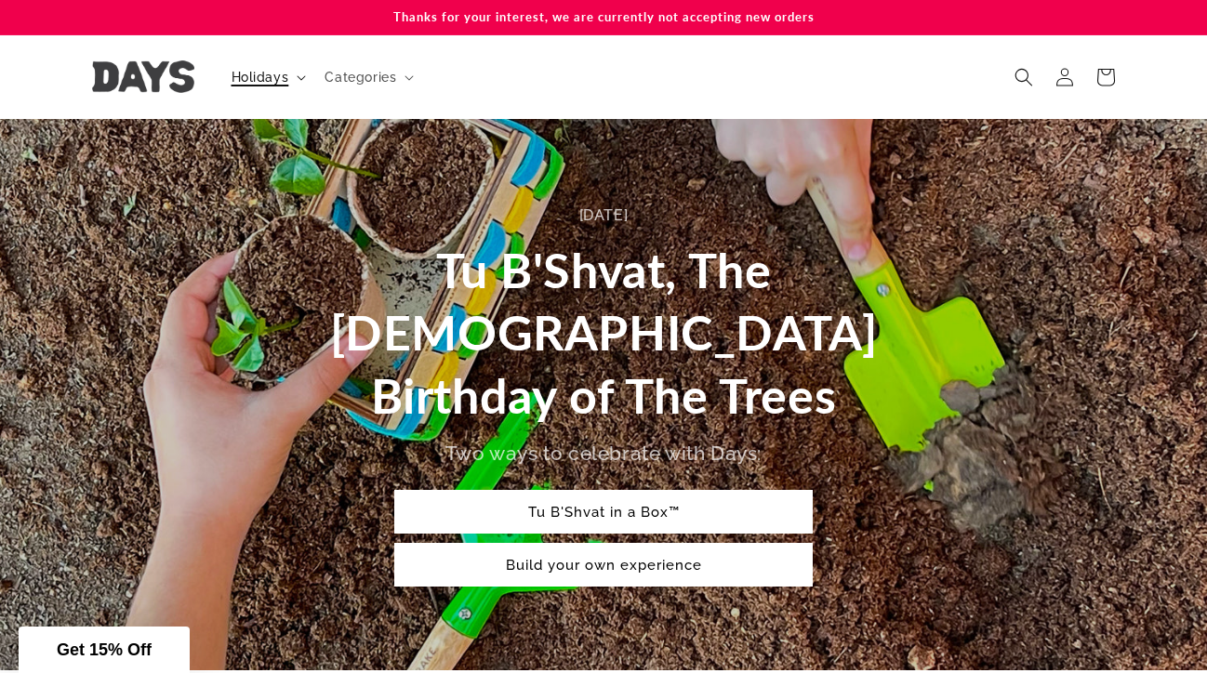
click at [262, 72] on span "Holidays" at bounding box center [261, 77] width 58 height 17
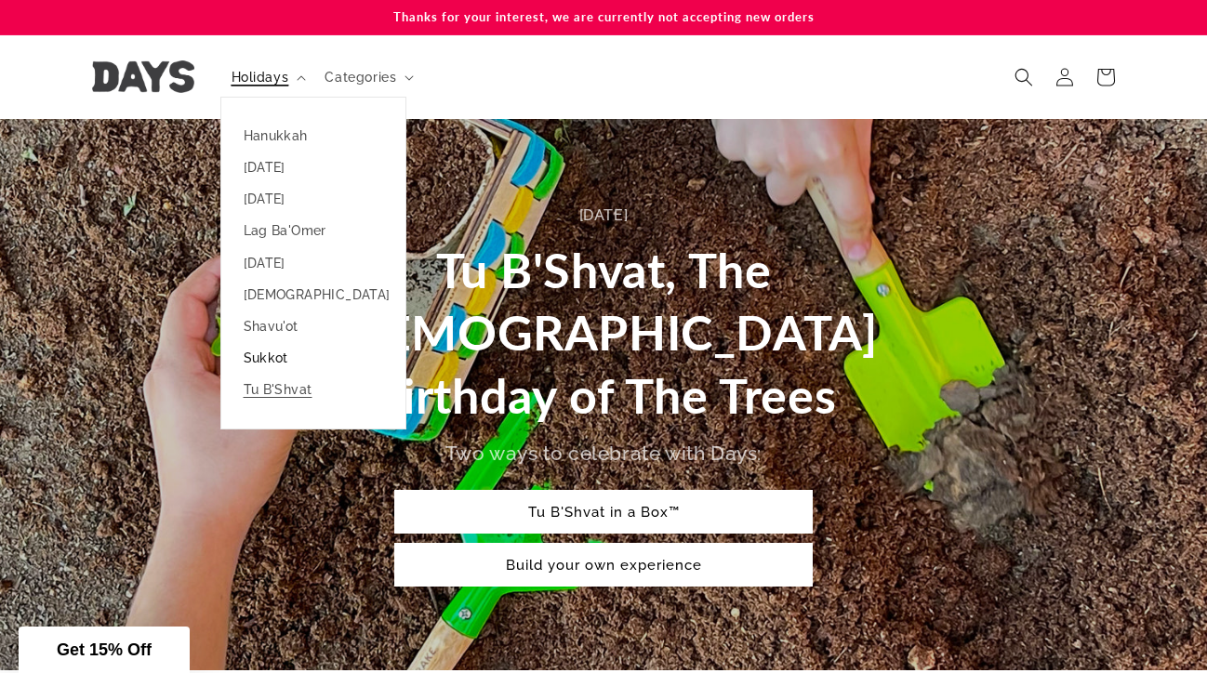
click at [284, 360] on link "Sukkot" at bounding box center [313, 358] width 184 height 32
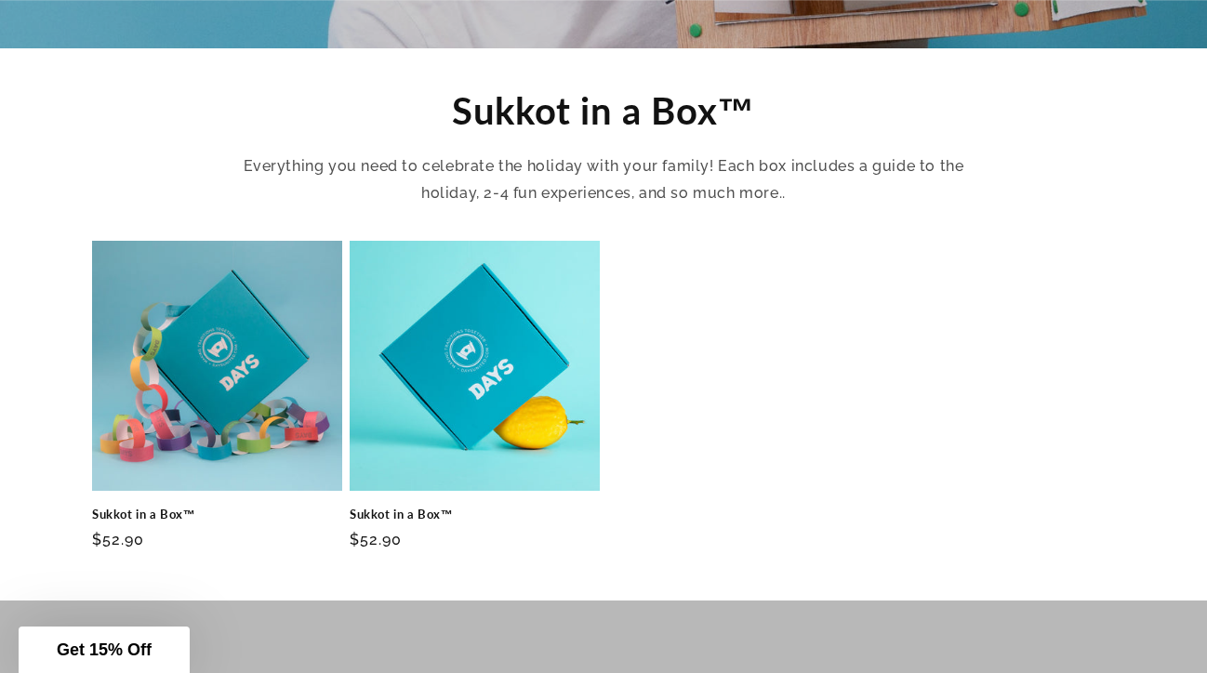
scroll to position [628, 0]
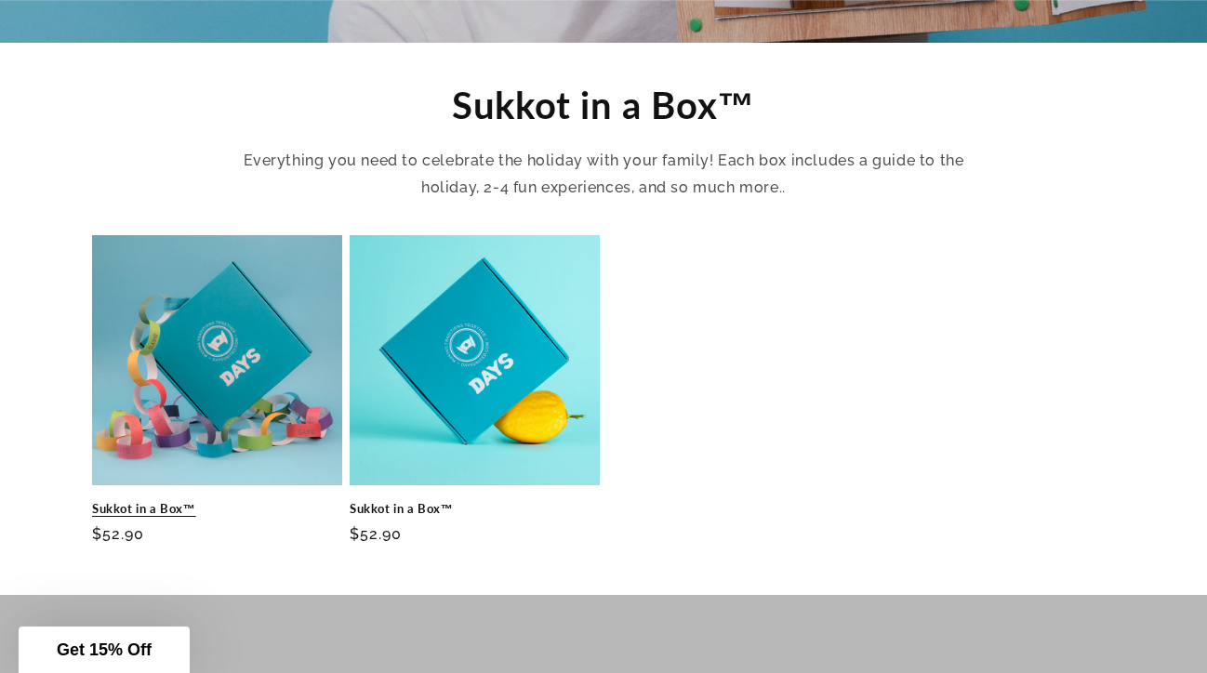
click at [259, 501] on link "Sukkot in a Box™" at bounding box center [217, 509] width 250 height 16
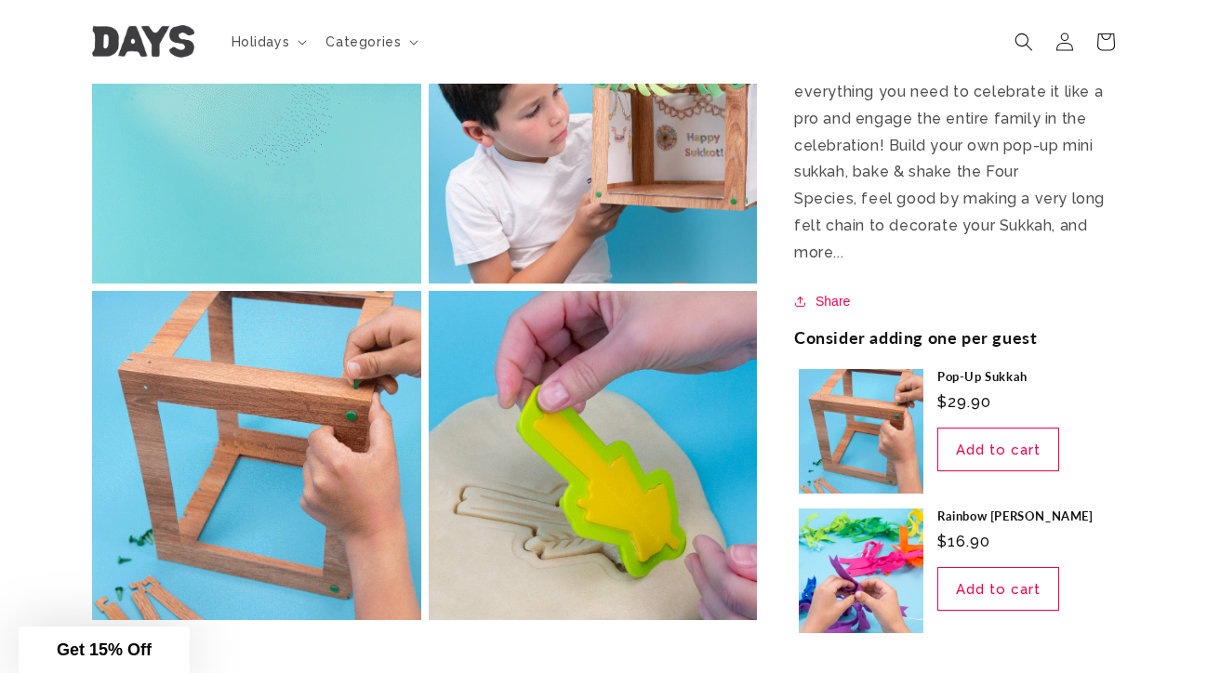
scroll to position [687, 0]
